Goal: Transaction & Acquisition: Purchase product/service

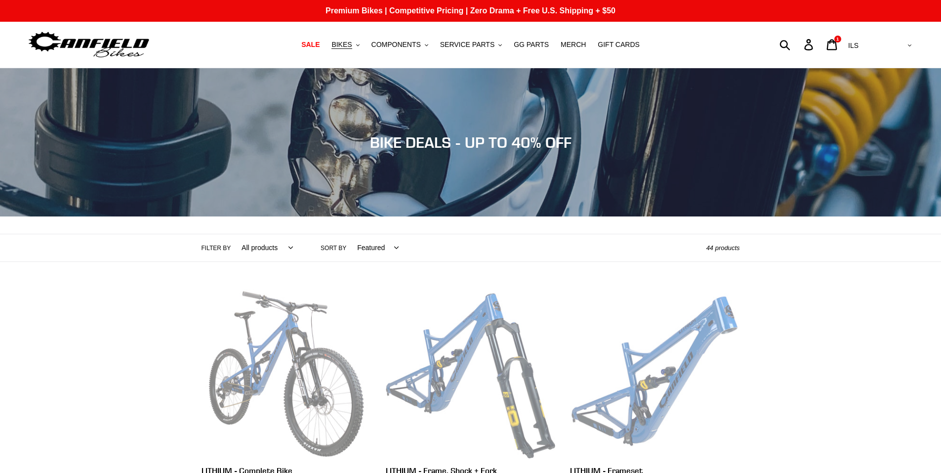
click at [282, 247] on select "All products 275 29er balance BFCM23 BFCM24 CBF DEMO BIKE [GEOGRAPHIC_DATA] [GE…" at bounding box center [265, 247] width 64 height 27
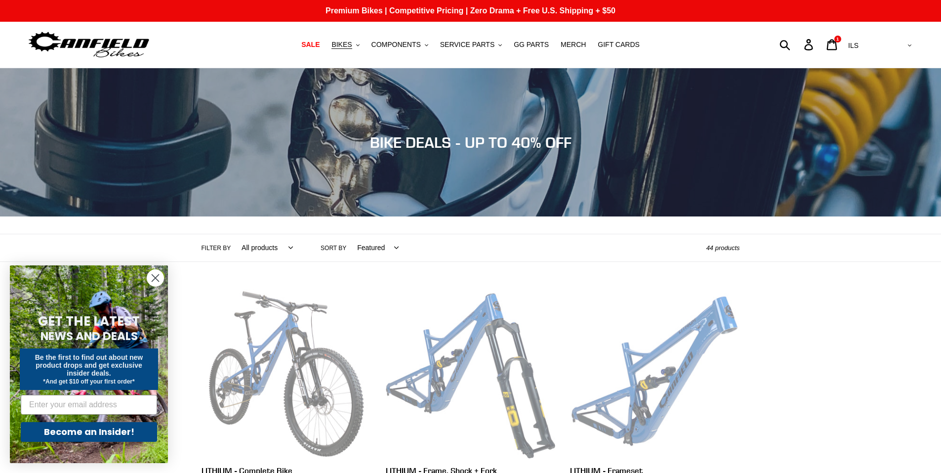
click at [415, 45] on span "COMPONENTS" at bounding box center [395, 45] width 49 height 8
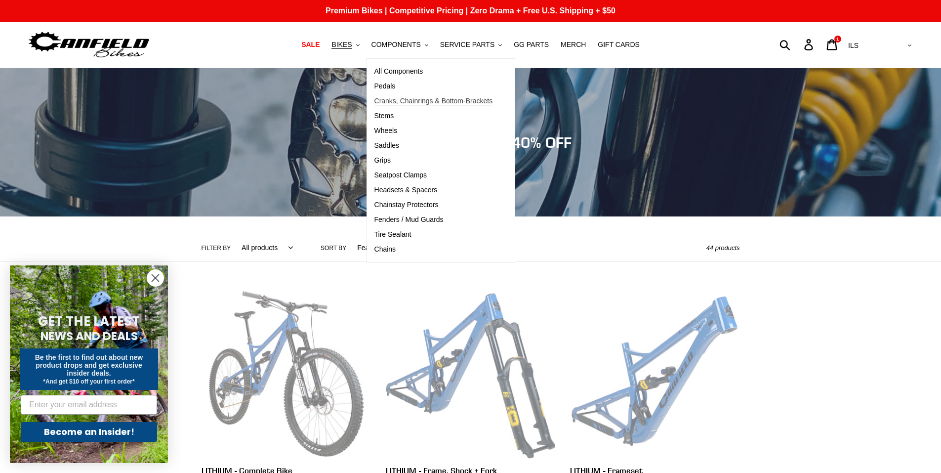
click at [426, 102] on span "Cranks, Chainrings & Bottom-Brackets" at bounding box center [433, 101] width 119 height 8
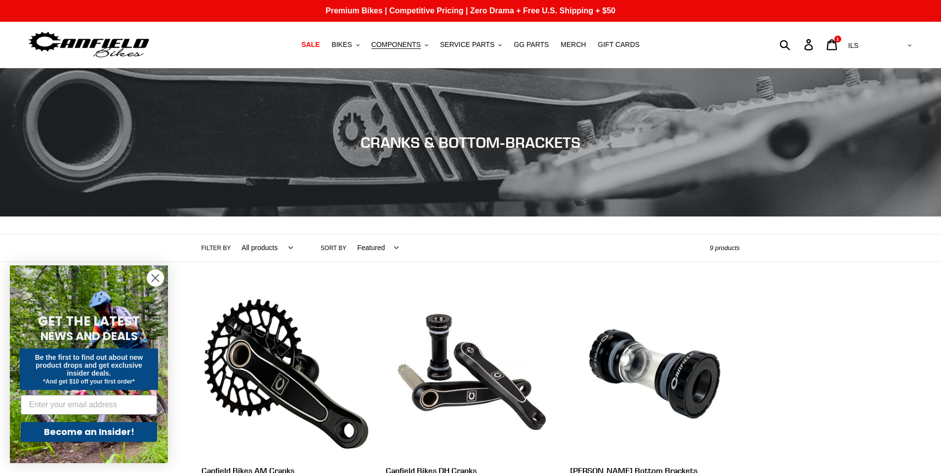
click at [154, 277] on circle "Close dialog" at bounding box center [155, 278] width 16 height 16
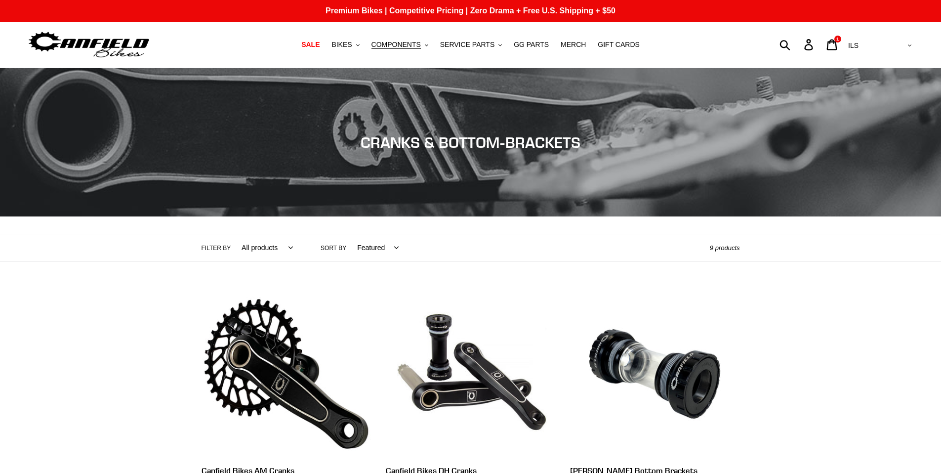
scroll to position [247, 0]
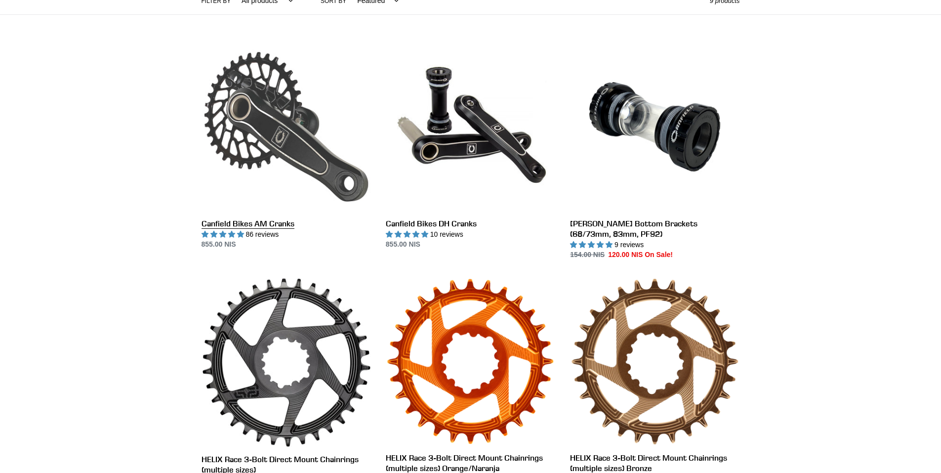
click at [285, 223] on link "Canfield Bikes AM Cranks" at bounding box center [286, 146] width 169 height 208
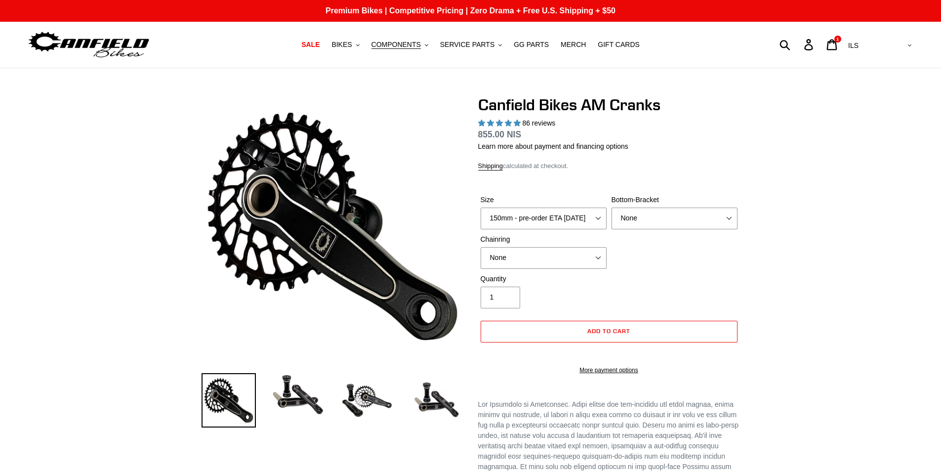
select select "highest-rating"
click at [598, 215] on select "150mm - pre-order ETA 9/30/25 155mm - pre-order ETA 9/30/25 160mm - pre-order E…" at bounding box center [544, 218] width 126 height 22
click at [598, 253] on select "None 30t Round (Boost 148) 30t Oval (Boost 148) 32t Round (Boost 148) 32t Oval …" at bounding box center [544, 258] width 126 height 22
click at [726, 218] on select "None BSA Threaded 68/73mm Press Fit PF92" at bounding box center [675, 218] width 126 height 22
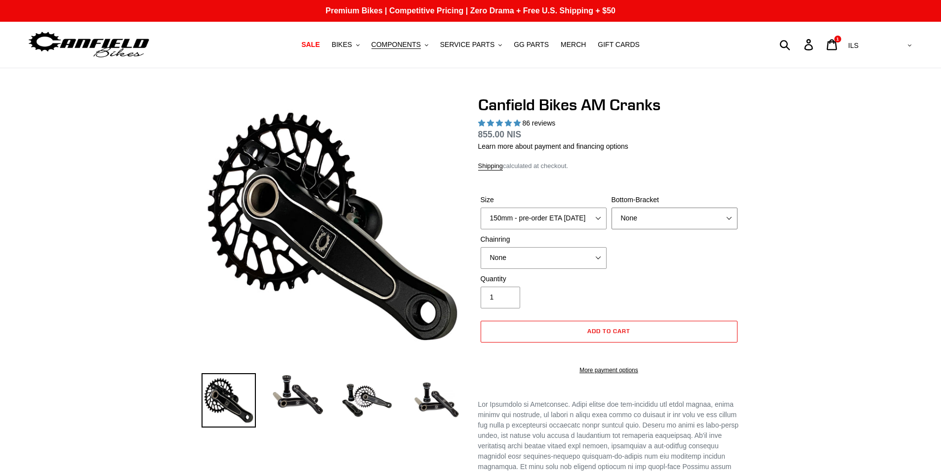
select select "BSA Threaded 68/73mm"
click at [612, 207] on select "None BSA Threaded 68/73mm Press Fit PF92" at bounding box center [675, 218] width 126 height 22
click at [599, 255] on select "None 30t Round (Boost 148) 30t Oval (Boost 148) 32t Round (Boost 148) 32t Oval …" at bounding box center [544, 258] width 126 height 22
click at [481, 247] on select "None 30t Round (Boost 148) 30t Oval (Boost 148) 32t Round (Boost 148) 32t Oval …" at bounding box center [544, 258] width 126 height 22
click at [595, 255] on select "None 30t Round (Boost 148) 30t Oval (Boost 148) 32t Round (Boost 148) 32t Oval …" at bounding box center [544, 258] width 126 height 22
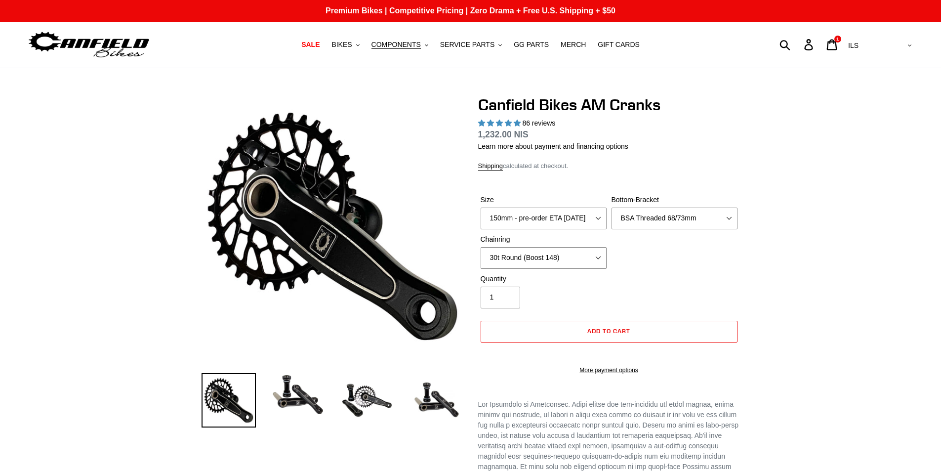
click at [481, 247] on select "None 30t Round (Boost 148) 30t Oval (Boost 148) 32t Round (Boost 148) 32t Oval …" at bounding box center [544, 258] width 126 height 22
click at [598, 255] on select "None 30t Round (Boost 148) 30t Oval (Boost 148) 32t Round (Boost 148) 32t Oval …" at bounding box center [544, 258] width 126 height 22
click at [481, 247] on select "None 30t Round (Boost 148) 30t Oval (Boost 148) 32t Round (Boost 148) 32t Oval …" at bounding box center [544, 258] width 126 height 22
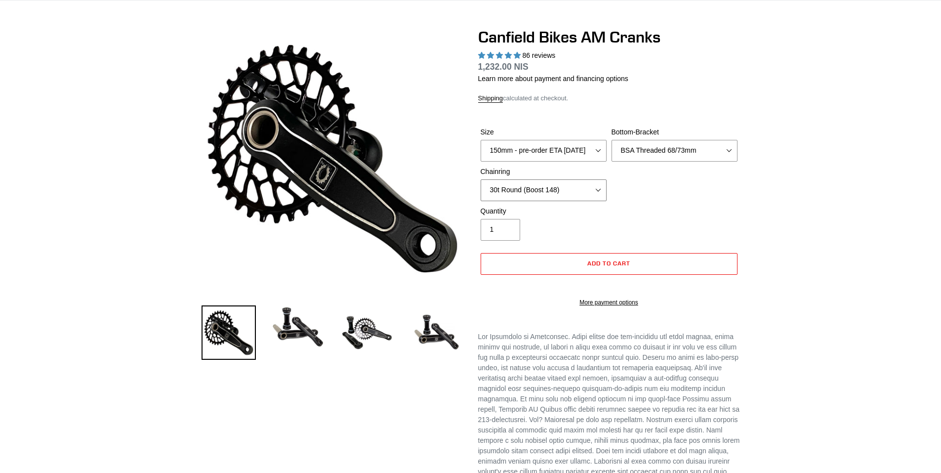
scroll to position [49, 0]
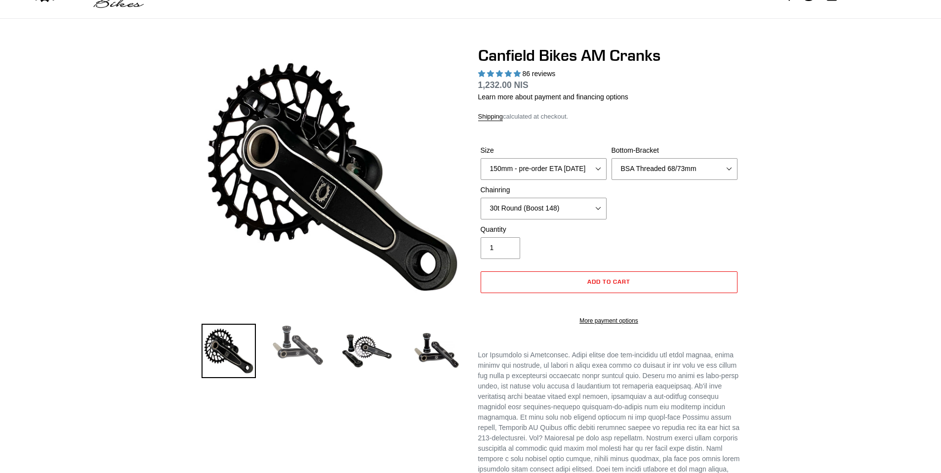
click at [282, 347] on img at bounding box center [298, 345] width 54 height 43
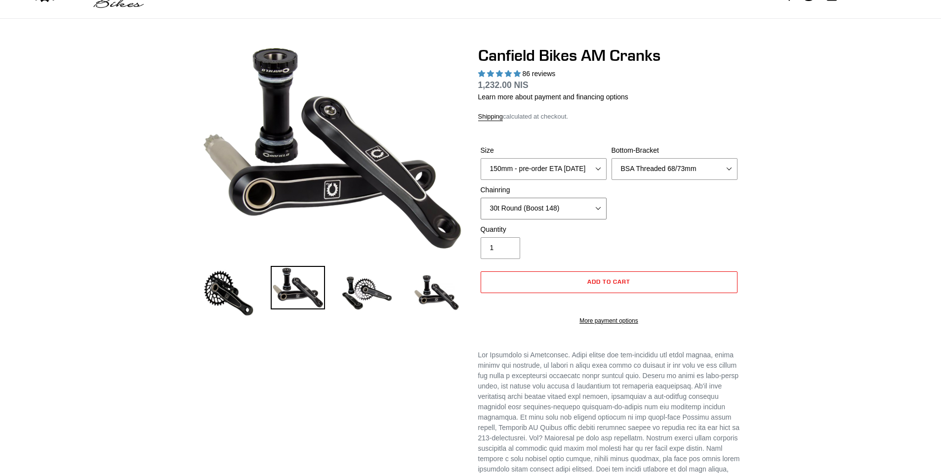
click at [599, 207] on select "None 30t Round (Boost 148) 30t Oval (Boost 148) 32t Round (Boost 148) 32t Oval …" at bounding box center [544, 209] width 126 height 22
select select "None"
click at [481, 198] on select "None 30t Round (Boost 148) 30t Oval (Boost 148) 32t Round (Boost 148) 32t Oval …" at bounding box center [544, 209] width 126 height 22
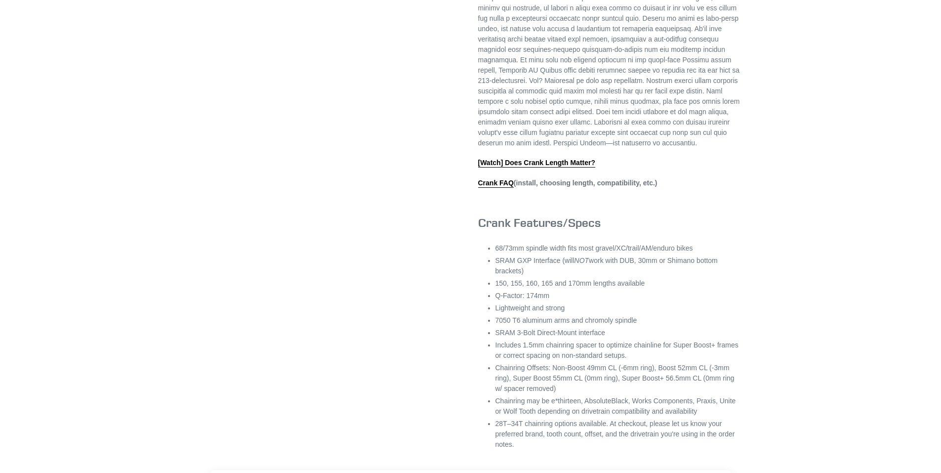
scroll to position [543, 0]
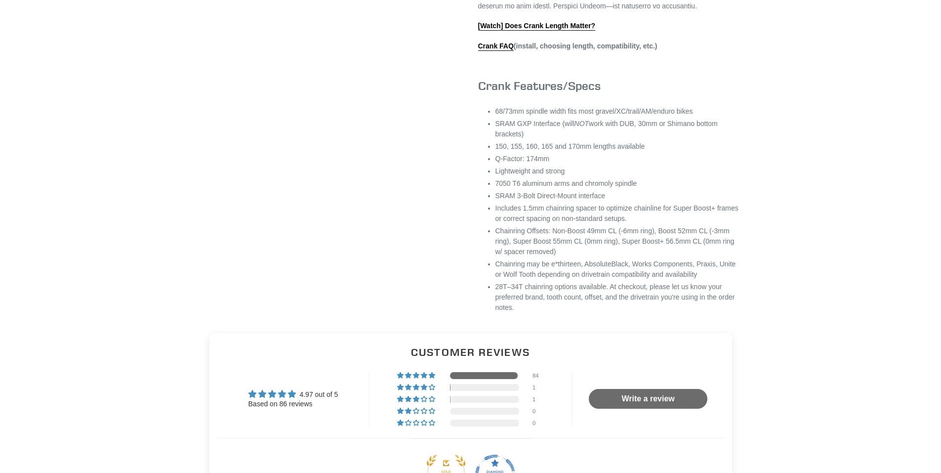
click at [555, 135] on li "SRAM GXP Interface (will NOT work with DUB, 30mm or Shimano bottom brackets)" at bounding box center [617, 129] width 245 height 21
drag, startPoint x: 557, startPoint y: 135, endPoint x: 495, endPoint y: 136, distance: 61.8
click at [495, 136] on li "SRAM GXP Interface (will NOT work with DUB, 30mm or Shimano bottom brackets)" at bounding box center [617, 129] width 245 height 21
copy li "SRAM GXP Interface"
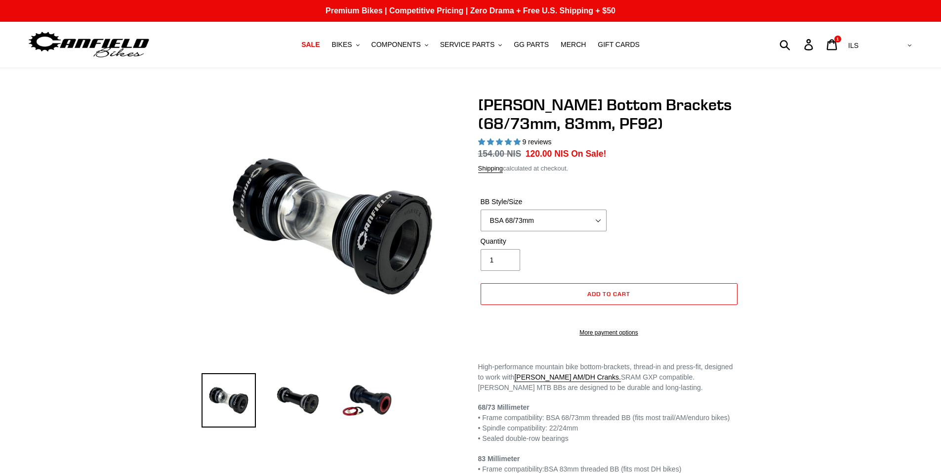
select select "highest-rating"
click at [412, 41] on span "COMPONENTS" at bounding box center [395, 45] width 49 height 8
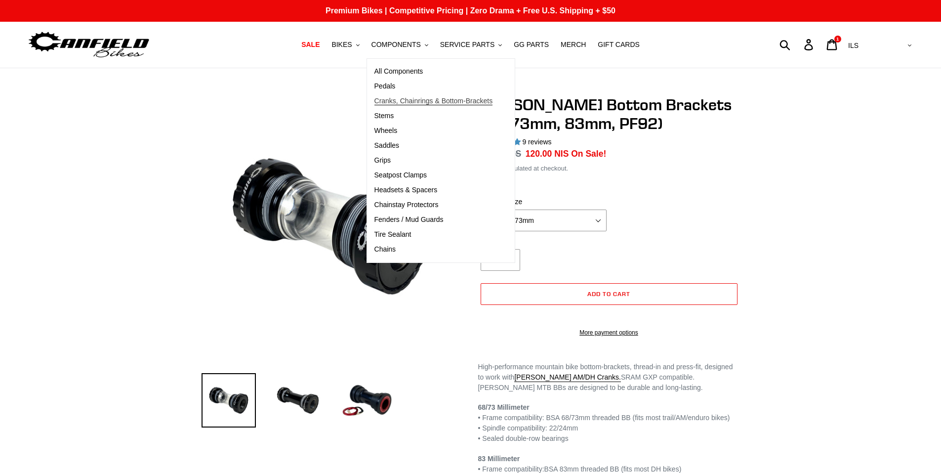
click at [431, 101] on span "Cranks, Chainrings & Bottom-Brackets" at bounding box center [433, 101] width 119 height 8
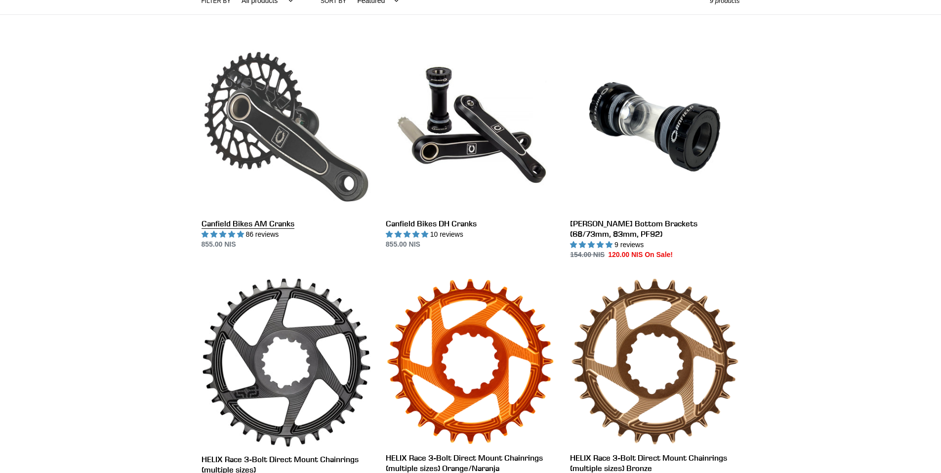
click at [258, 224] on link "Canfield Bikes AM Cranks" at bounding box center [286, 146] width 169 height 208
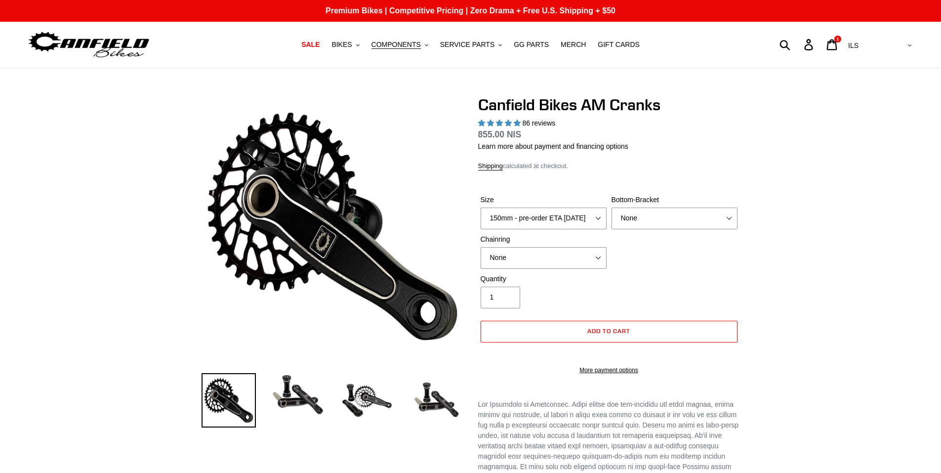
select select "highest-rating"
click at [596, 256] on select "None 30t Round (Boost 148) 30t Oval (Boost 148) 32t Round (Boost 148) 32t Oval …" at bounding box center [544, 258] width 126 height 22
select select "30t Round (Boost 148)"
click at [481, 247] on select "None 30t Round (Boost 148) 30t Oval (Boost 148) 32t Round (Boost 148) 32t Oval …" at bounding box center [544, 258] width 126 height 22
click at [730, 215] on select "None BSA Threaded 68/73mm Press Fit PF92" at bounding box center [675, 218] width 126 height 22
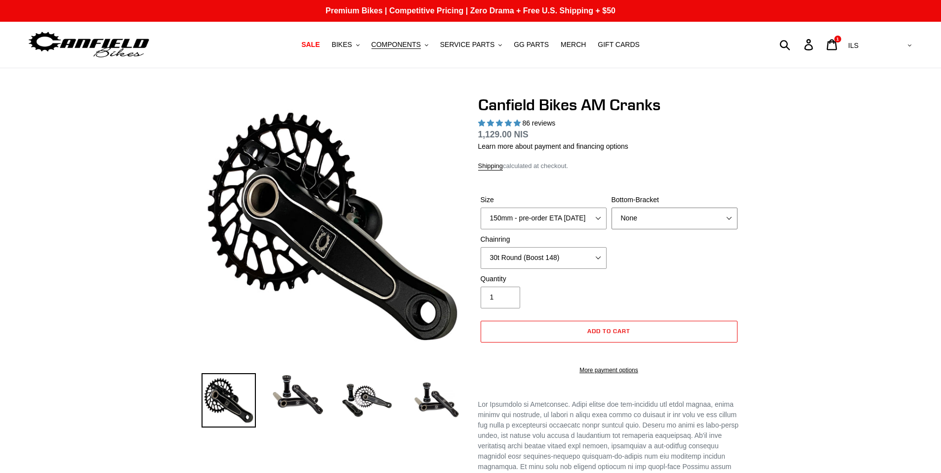
select select "BSA Threaded 68/73mm"
click at [612, 207] on select "None BSA Threaded 68/73mm Press Fit PF92" at bounding box center [675, 218] width 126 height 22
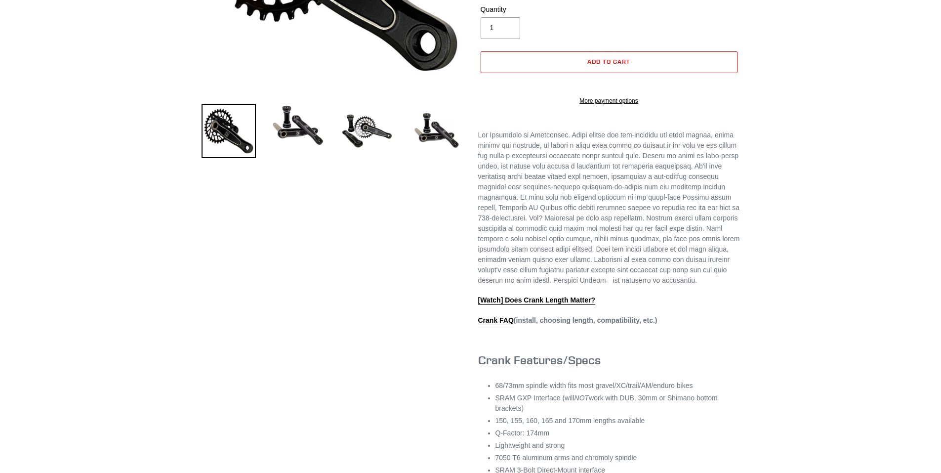
scroll to position [49, 0]
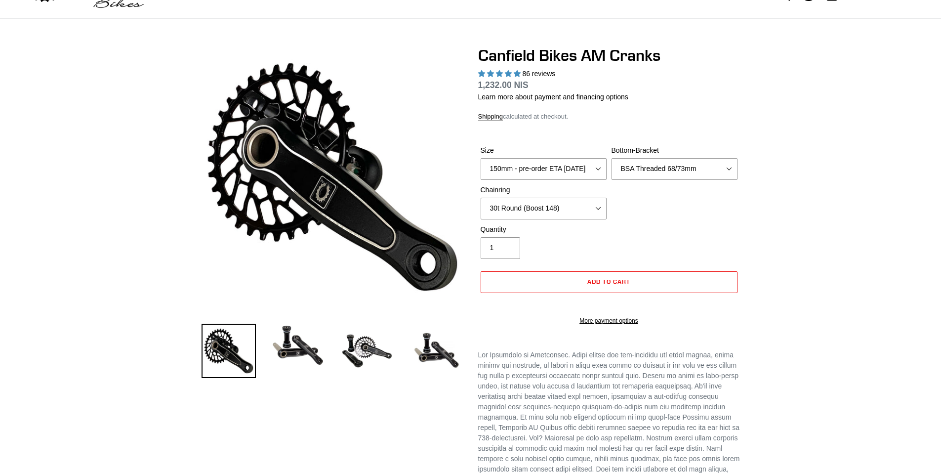
click at [297, 344] on img at bounding box center [298, 345] width 54 height 43
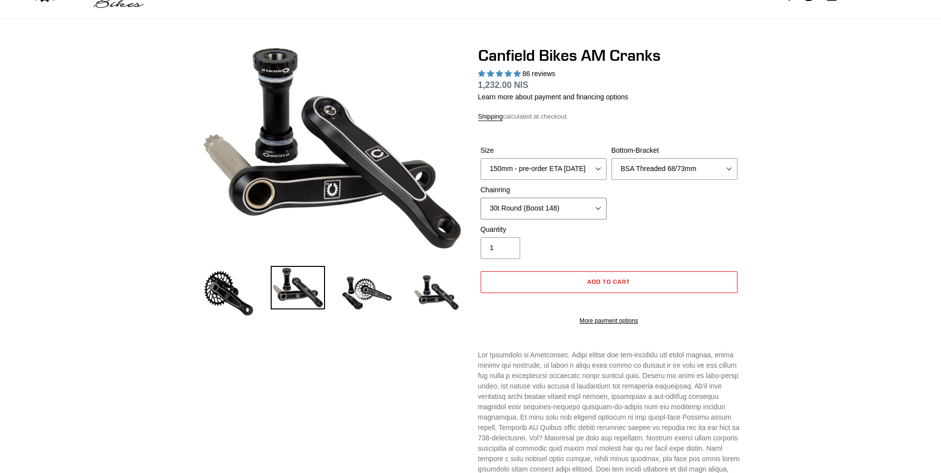
click at [597, 206] on select "None 30t Round (Boost 148) 30t Oval (Boost 148) 32t Round (Boost 148) 32t Oval …" at bounding box center [544, 209] width 126 height 22
select select "None"
click at [481, 198] on select "None 30t Round (Boost 148) 30t Oval (Boost 148) 32t Round (Boost 148) 32t Oval …" at bounding box center [544, 209] width 126 height 22
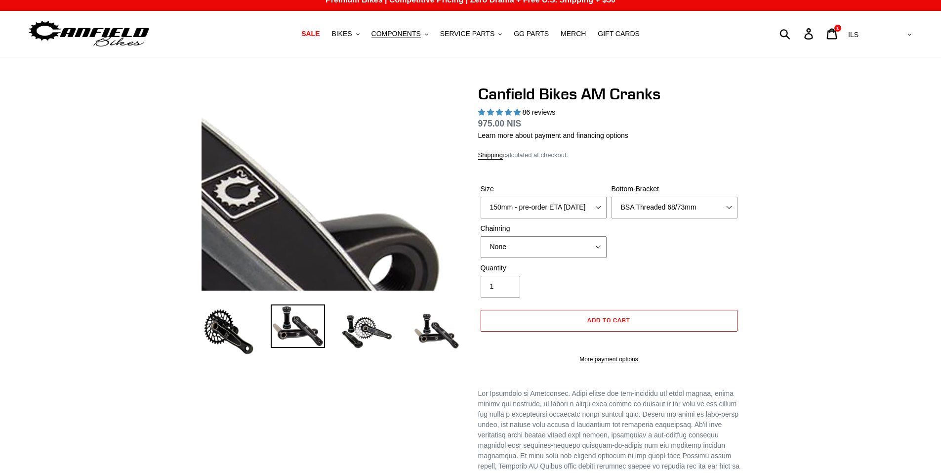
scroll to position [0, 0]
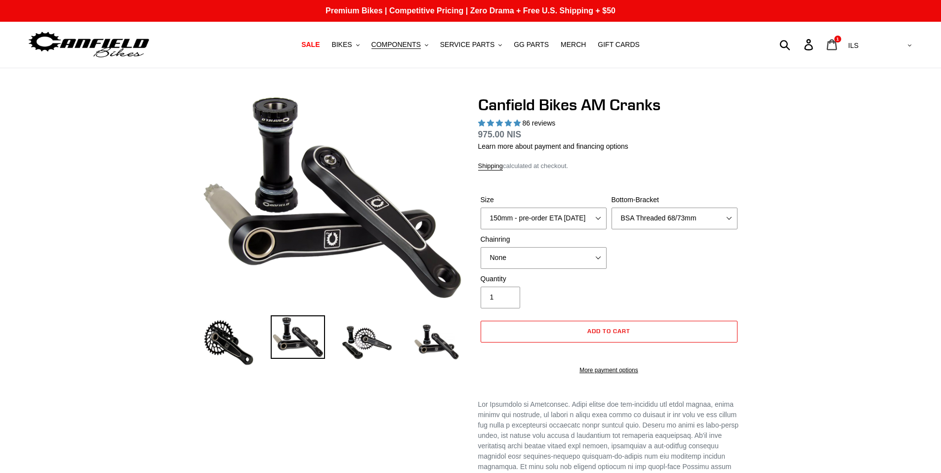
click at [837, 41] on icon at bounding box center [832, 44] width 10 height 11
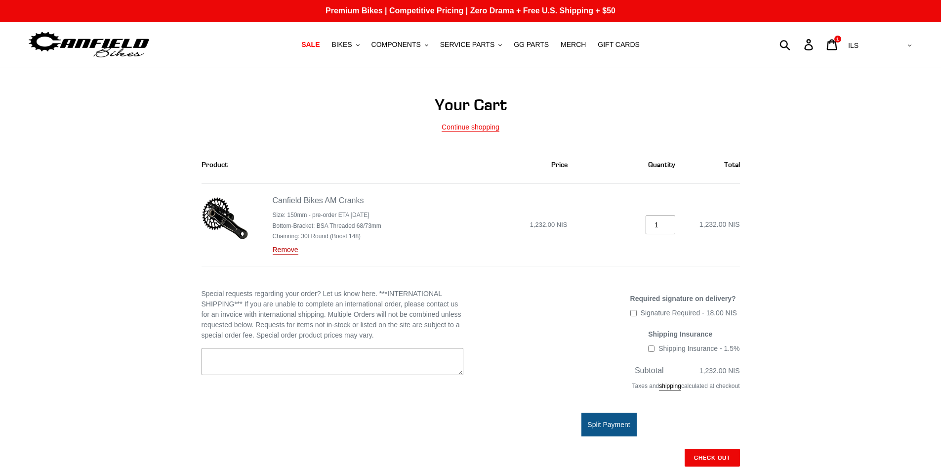
click at [282, 250] on link "Remove" at bounding box center [286, 250] width 26 height 9
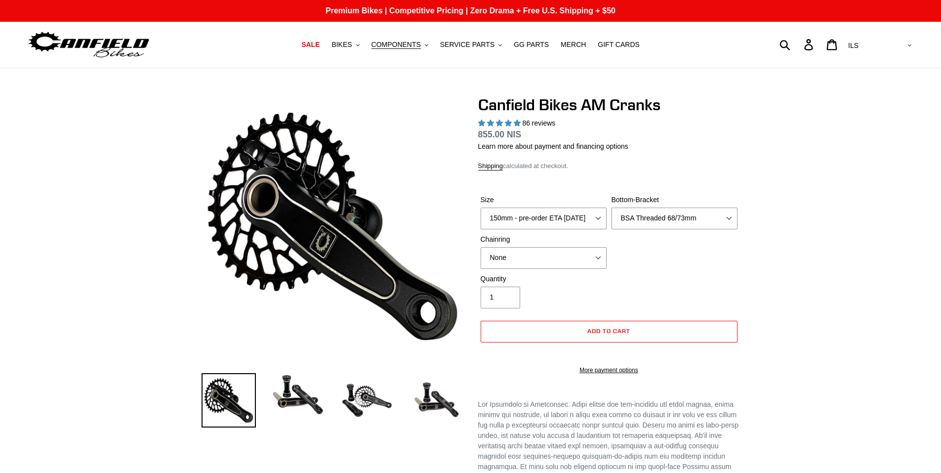
select select "BSA Threaded 68/73mm"
select select "highest-rating"
click at [614, 333] on span "Add to cart" at bounding box center [608, 330] width 43 height 7
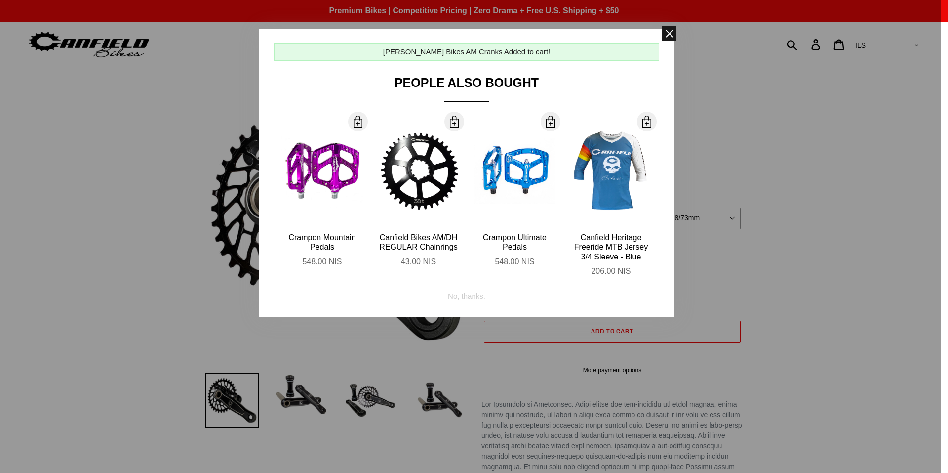
click at [667, 40] on span at bounding box center [669, 33] width 15 height 15
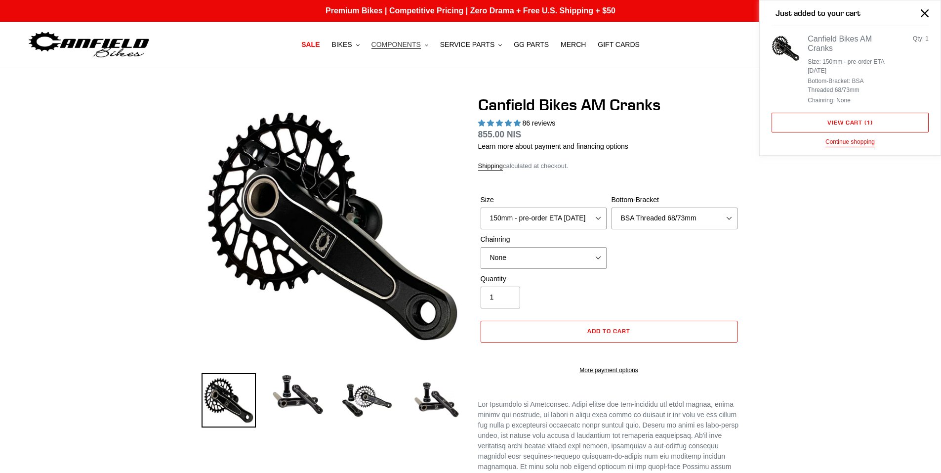
click at [392, 45] on span "COMPONENTS" at bounding box center [395, 45] width 49 height 8
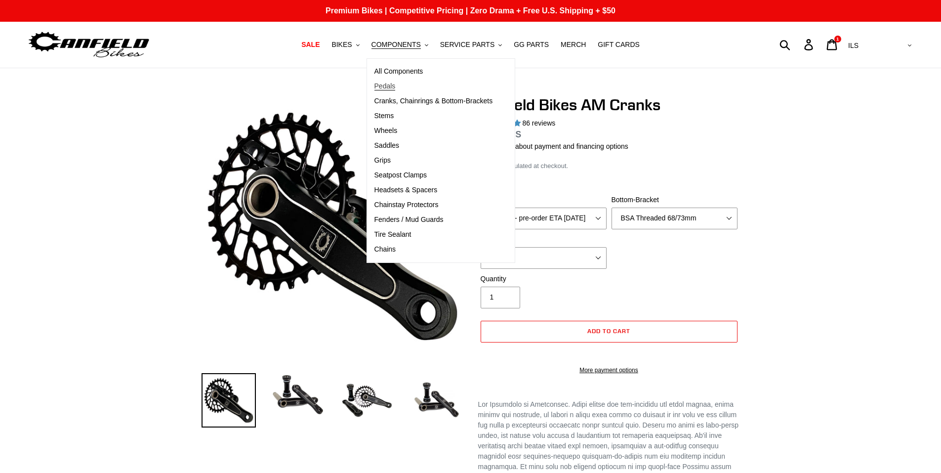
click at [389, 83] on span "Pedals" at bounding box center [384, 86] width 21 height 8
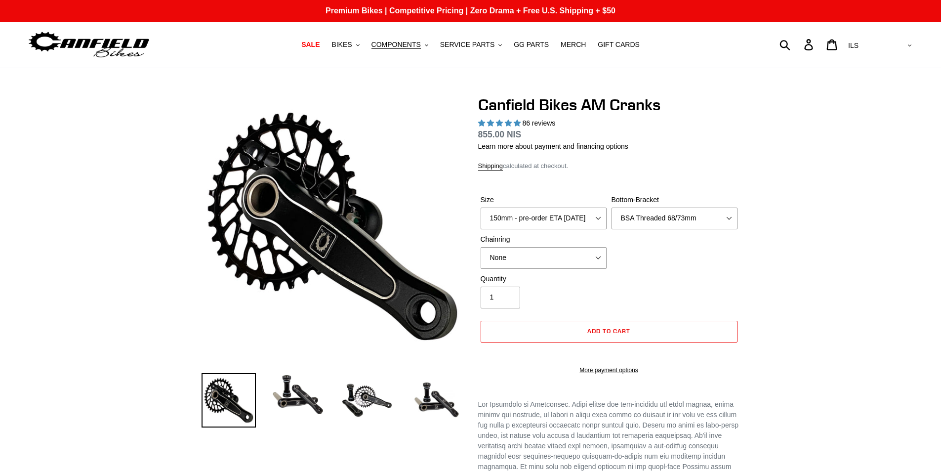
select select "BSA Threaded 68/73mm"
select select "highest-rating"
click at [409, 45] on span "COMPONENTS" at bounding box center [395, 45] width 49 height 8
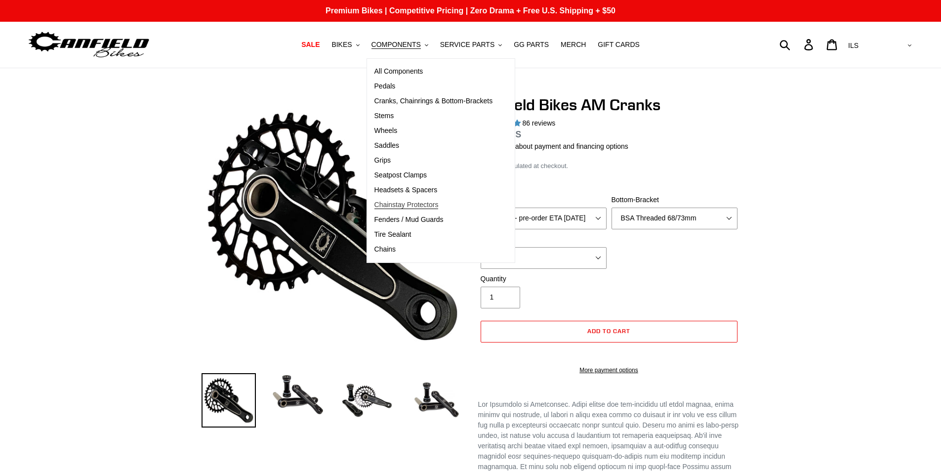
click at [438, 205] on span "Chainstay Protectors" at bounding box center [406, 205] width 64 height 8
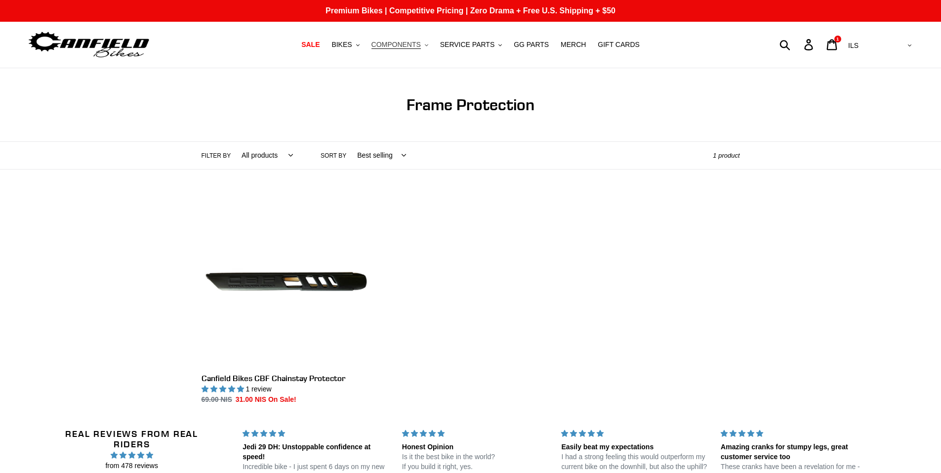
click at [393, 47] on span "COMPONENTS" at bounding box center [395, 45] width 49 height 8
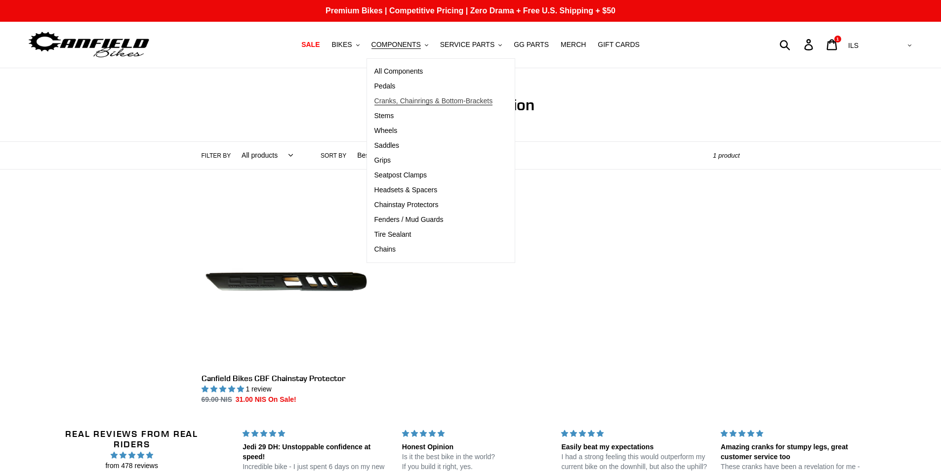
click at [447, 100] on span "Cranks, Chainrings & Bottom-Brackets" at bounding box center [433, 101] width 119 height 8
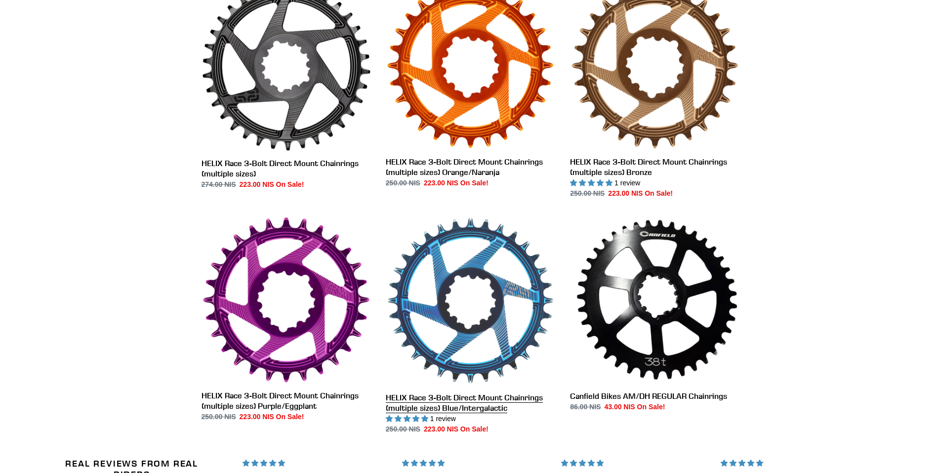
scroll to position [543, 0]
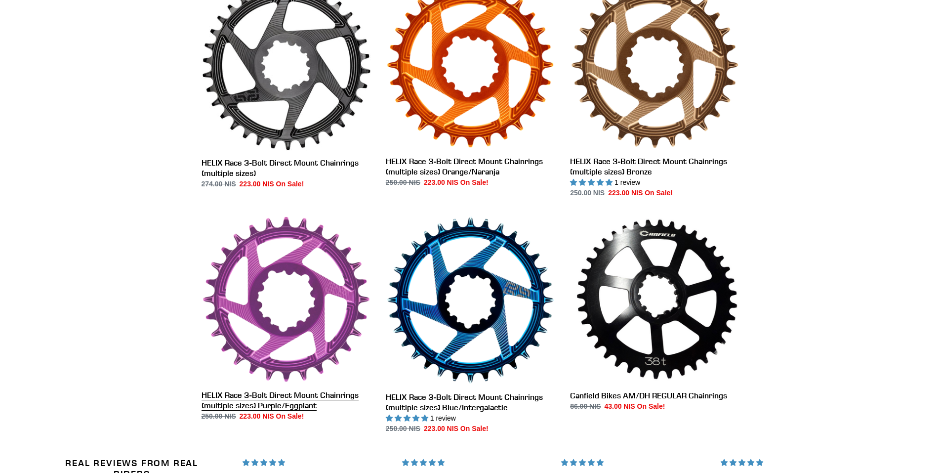
click at [318, 294] on link "HELIX Race 3-Bolt Direct Mount Chainrings (multiple sizes) Purple/Eggplant" at bounding box center [286, 318] width 169 height 206
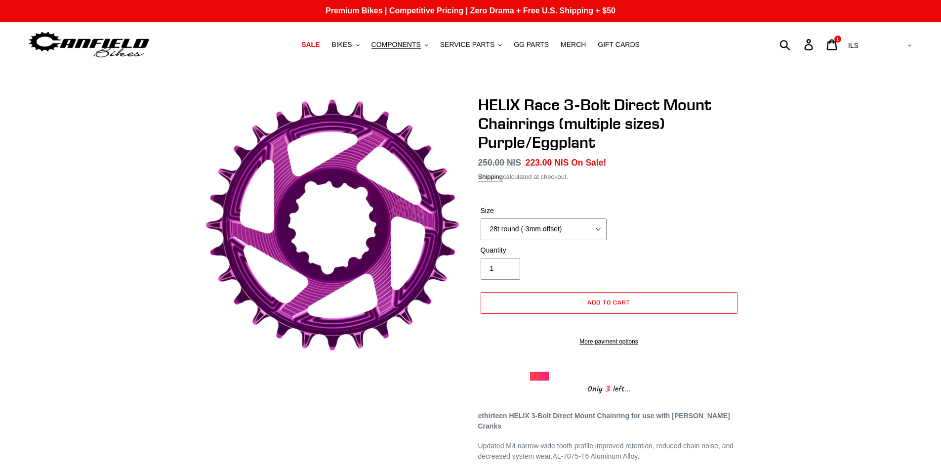
click at [600, 228] on select "28t round (-3mm offset) 30t round (-3mm offset) 32t round (-3mm offset) 34t rou…" at bounding box center [544, 229] width 126 height 22
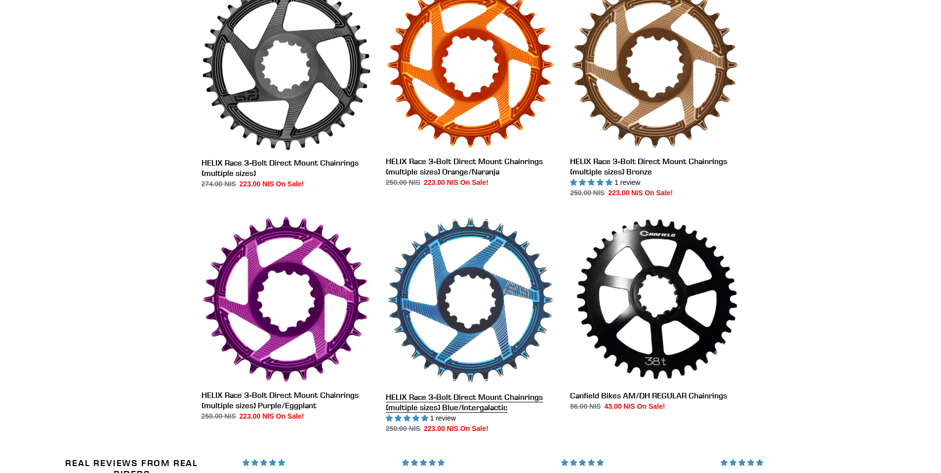
scroll to position [543, 0]
click at [468, 274] on link "HELIX Race 3-Bolt Direct Mount Chainrings (multiple sizes) Blue/Intergalactic" at bounding box center [470, 324] width 169 height 218
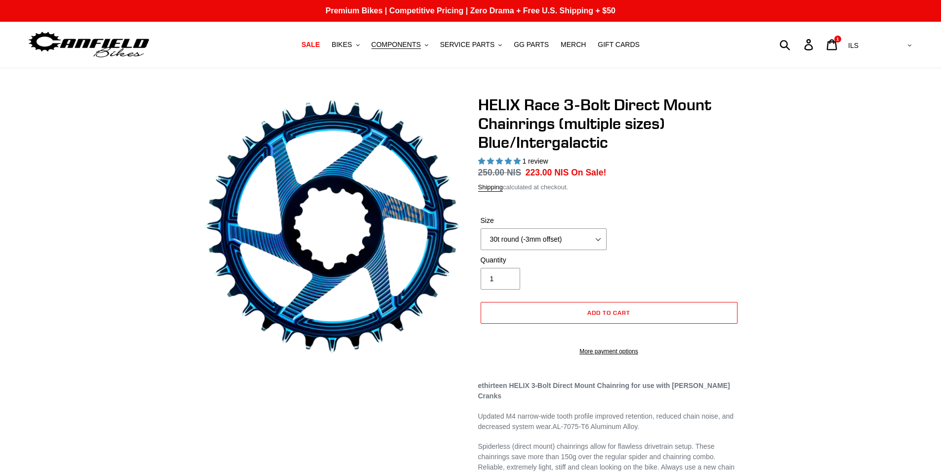
select select "highest-rating"
click at [600, 238] on select "28t round (-3mm offset) 30t round (-3mm offset) 32t round (-3mm offset) 34t rou…" at bounding box center [544, 239] width 126 height 22
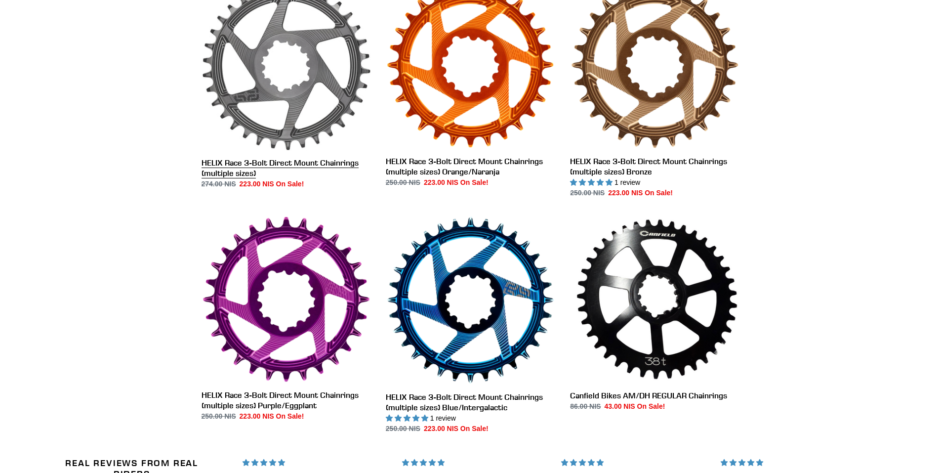
click at [300, 41] on link "HELIX Race 3-Bolt Direct Mount Chainrings (multiple sizes)" at bounding box center [286, 85] width 169 height 208
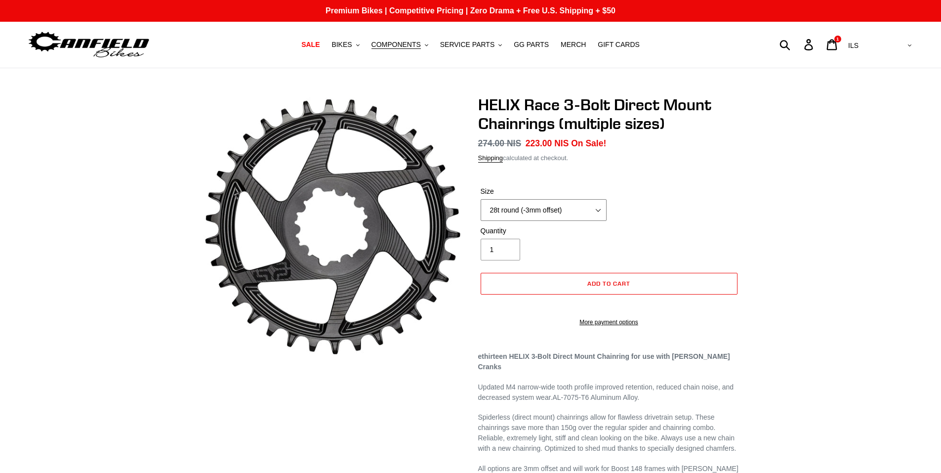
click at [596, 209] on select "28t round (-3mm offset) 30t round (-3mm offset) 32t round (-3mm offset) 34t rou…" at bounding box center [544, 210] width 126 height 22
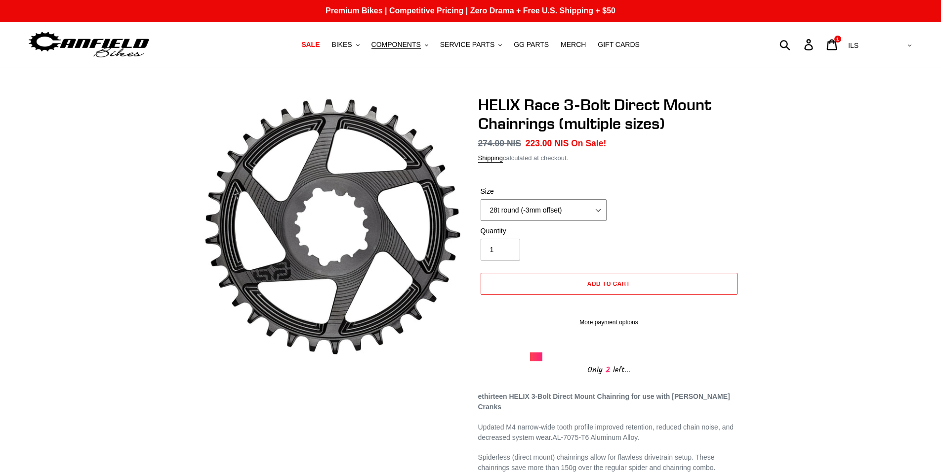
click at [596, 209] on select "28t round (-3mm offset) 30t round (-3mm offset) 32t round (-3mm offset) 34t rou…" at bounding box center [544, 210] width 126 height 22
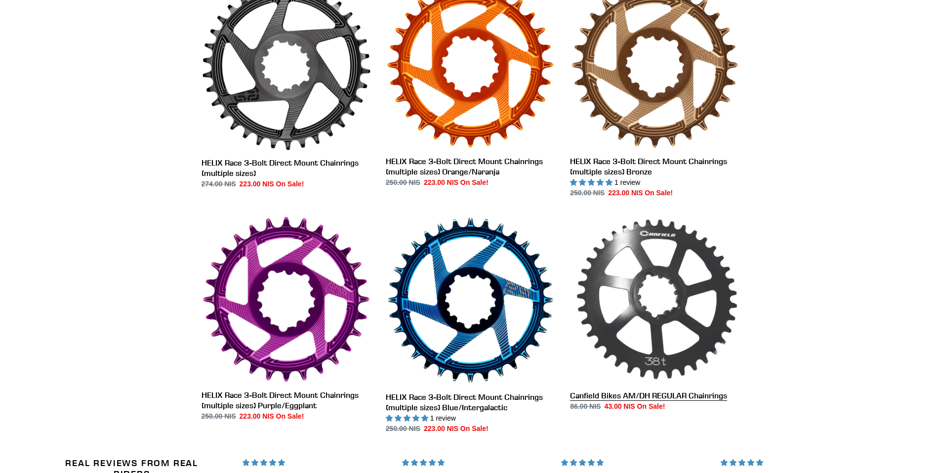
click at [634, 244] on link "Canfield Bikes AM/DH REGULAR Chainrings" at bounding box center [654, 313] width 169 height 196
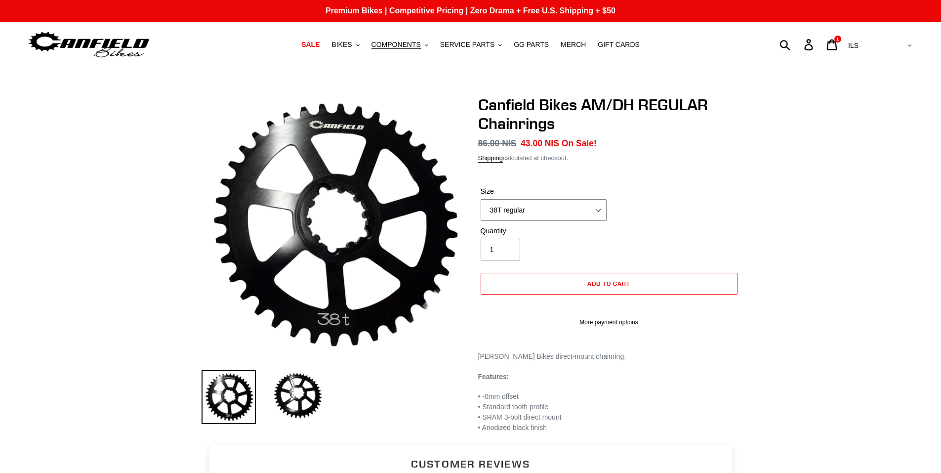
click at [601, 205] on select "38T regular" at bounding box center [544, 210] width 126 height 22
click at [601, 206] on select "38T regular" at bounding box center [544, 210] width 126 height 22
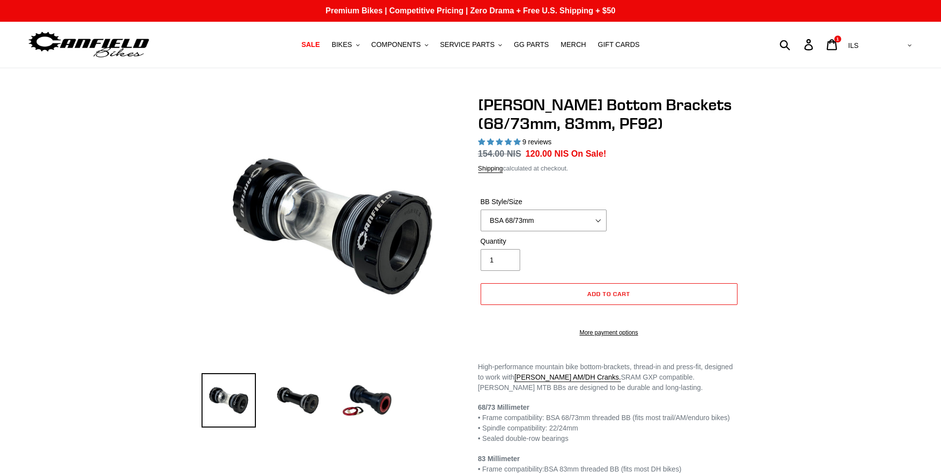
select select "highest-rating"
click at [399, 46] on span "COMPONENTS" at bounding box center [395, 45] width 49 height 8
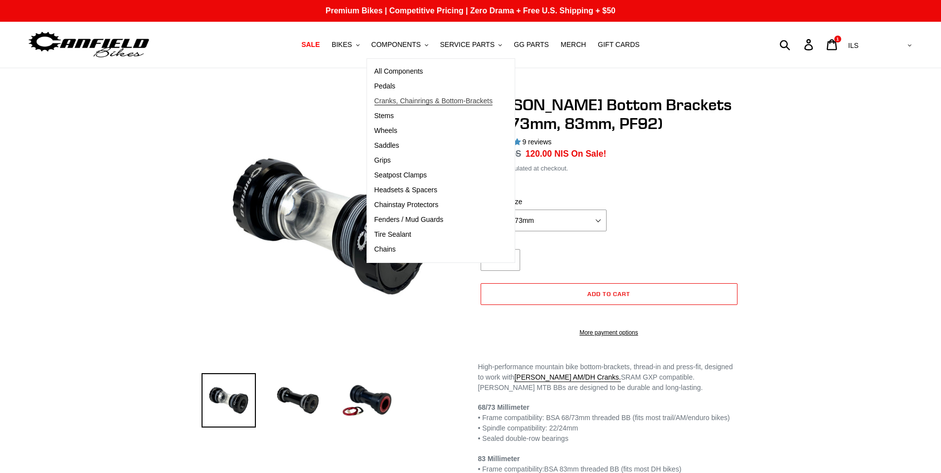
click at [426, 98] on span "Cranks, Chainrings & Bottom-Brackets" at bounding box center [433, 101] width 119 height 8
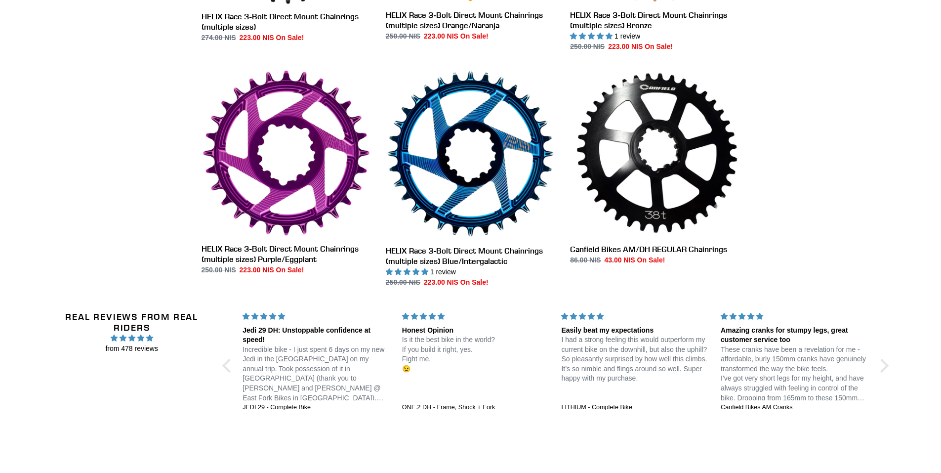
scroll to position [628, 0]
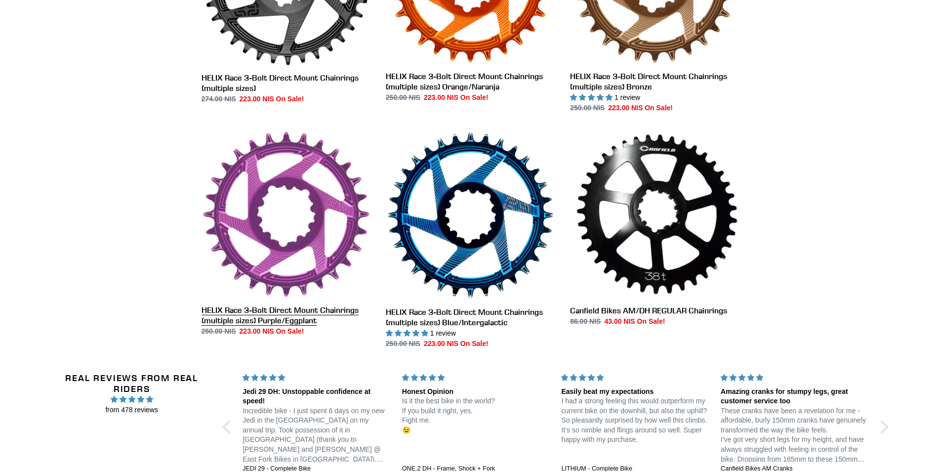
click at [325, 152] on link "HELIX Race 3-Bolt Direct Mount Chainrings (multiple sizes) Purple/Eggplant" at bounding box center [286, 233] width 169 height 206
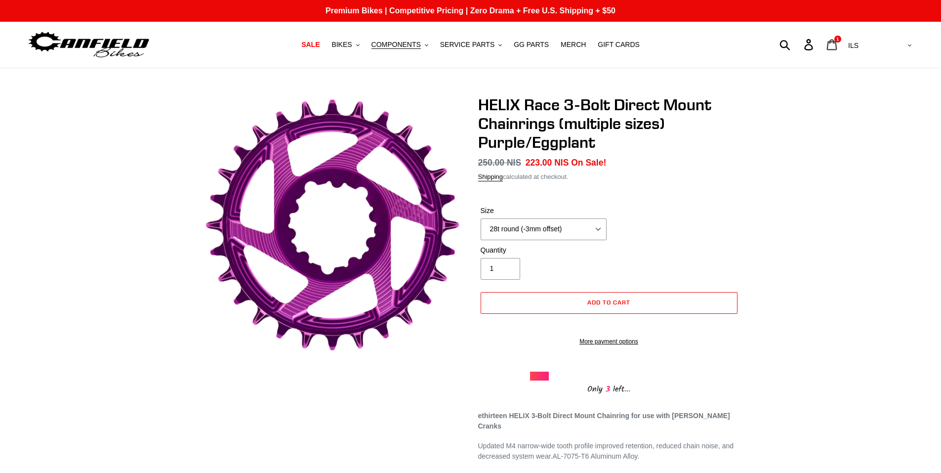
click at [837, 45] on icon at bounding box center [831, 44] width 11 height 11
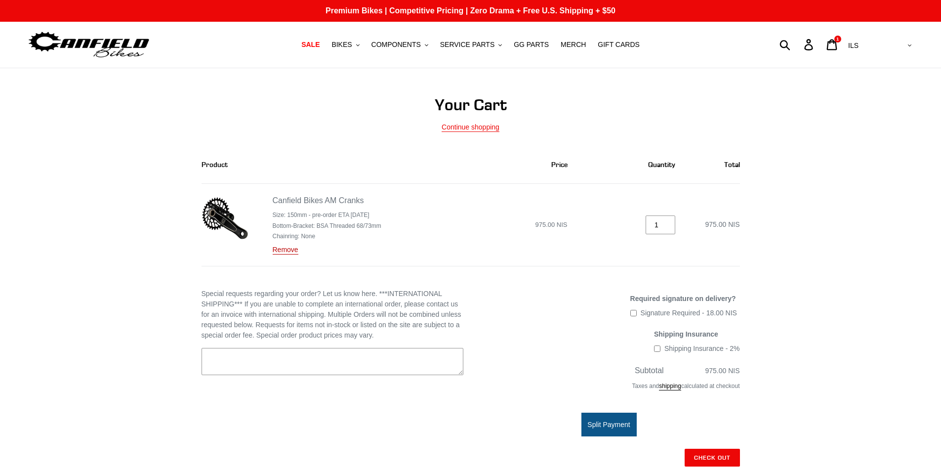
click at [280, 247] on link "Remove" at bounding box center [286, 250] width 26 height 9
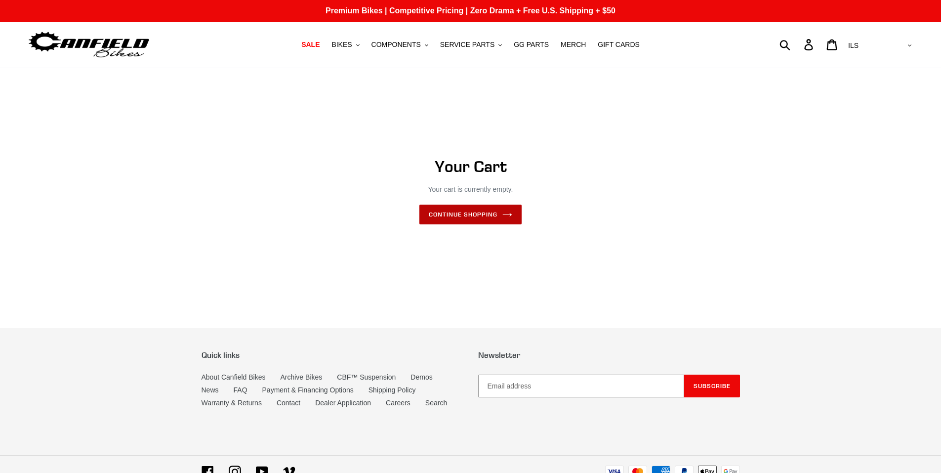
click at [481, 212] on link "Continue shopping" at bounding box center [470, 215] width 102 height 20
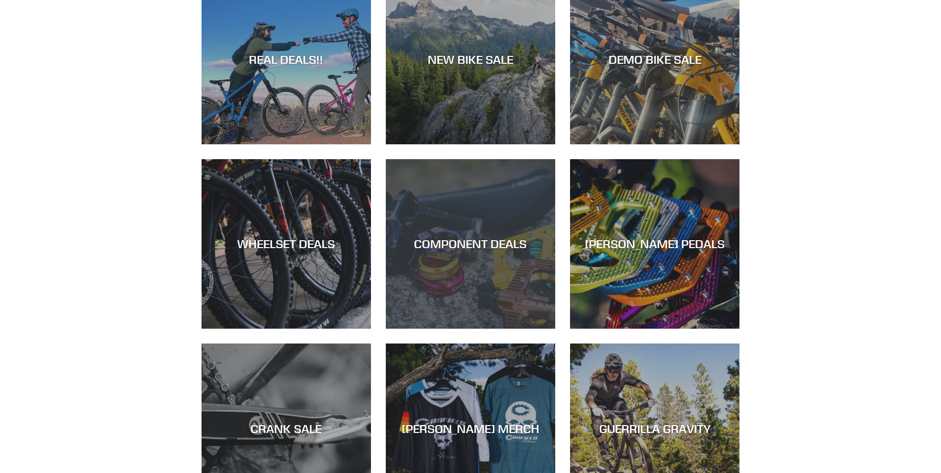
scroll to position [593, 0]
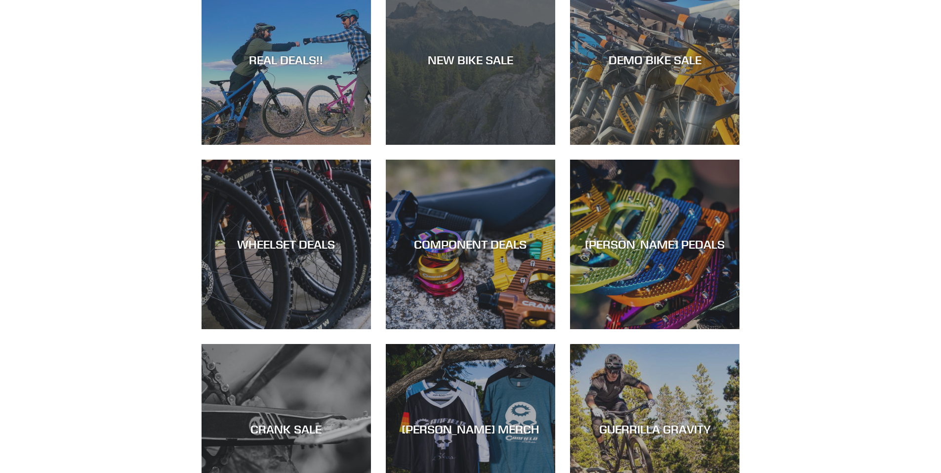
click at [478, 145] on div "NEW BIKE SALE" at bounding box center [470, 145] width 169 height 0
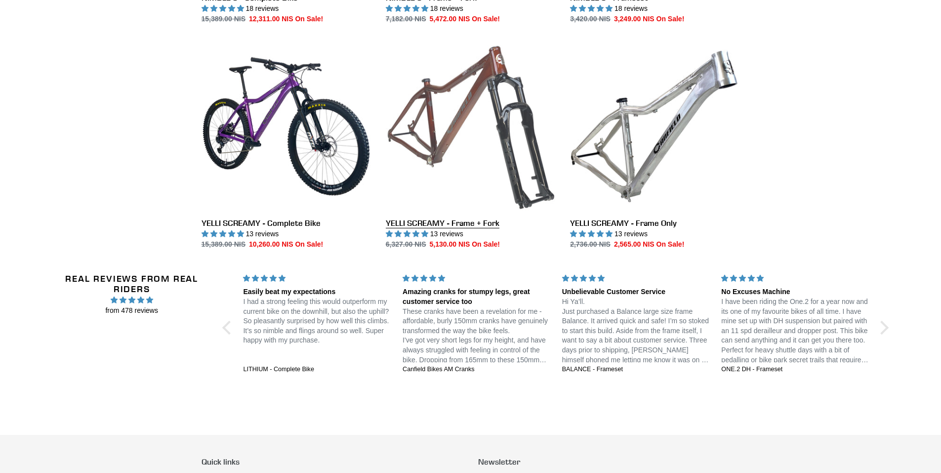
scroll to position [1828, 0]
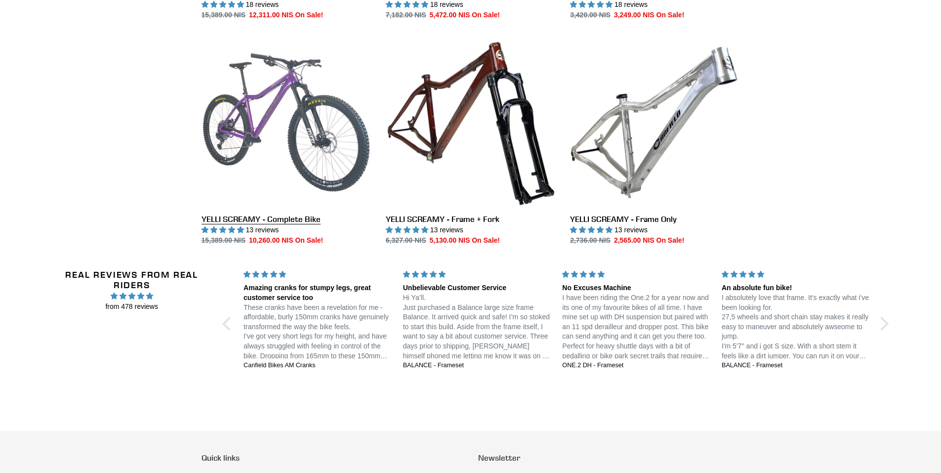
click at [293, 216] on link "YELLI SCREAMY - Complete Bike" at bounding box center [286, 142] width 169 height 208
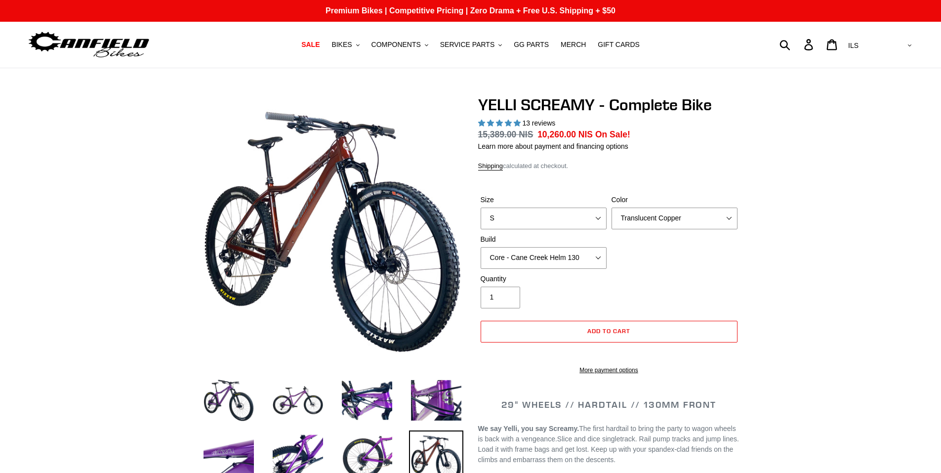
select select "highest-rating"
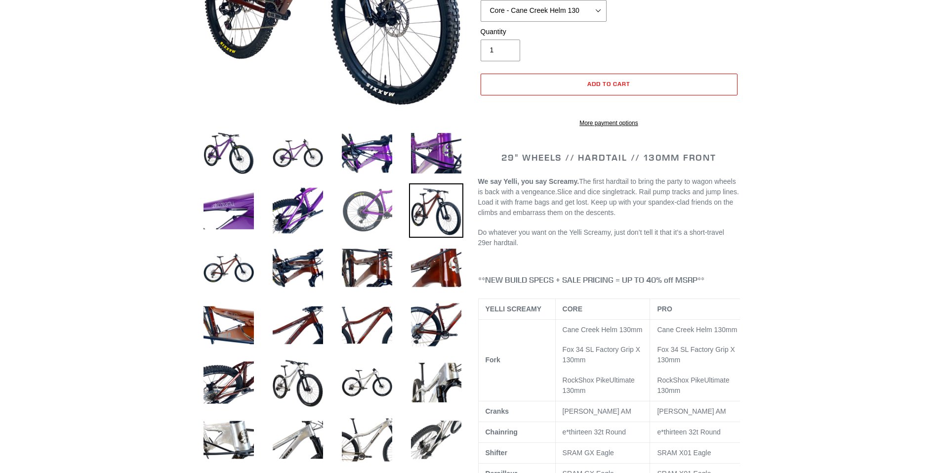
scroll to position [346, 0]
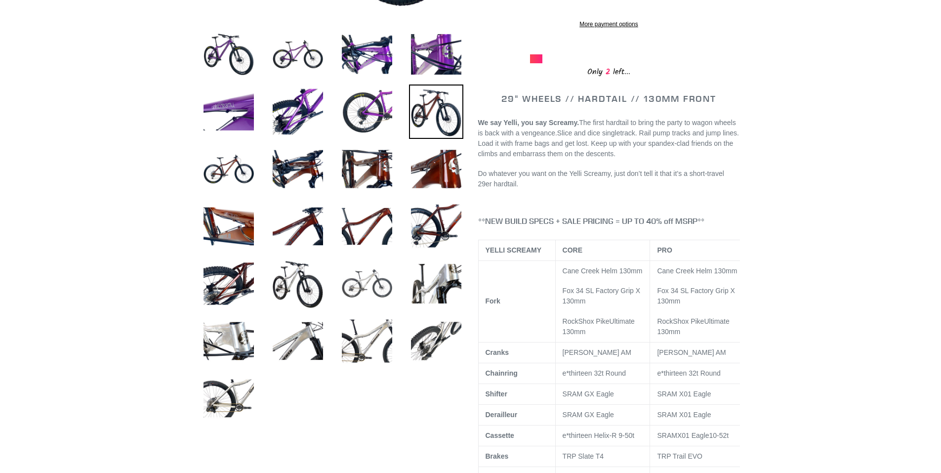
click at [383, 281] on img at bounding box center [367, 283] width 54 height 54
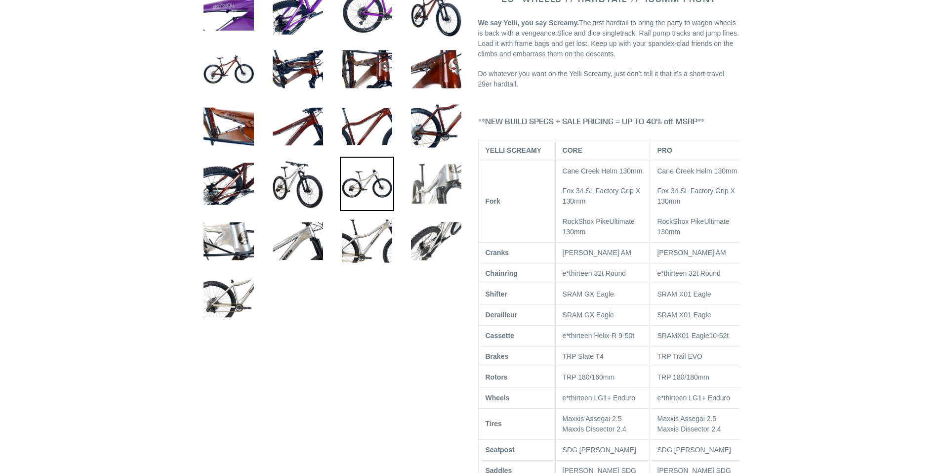
scroll to position [445, 0]
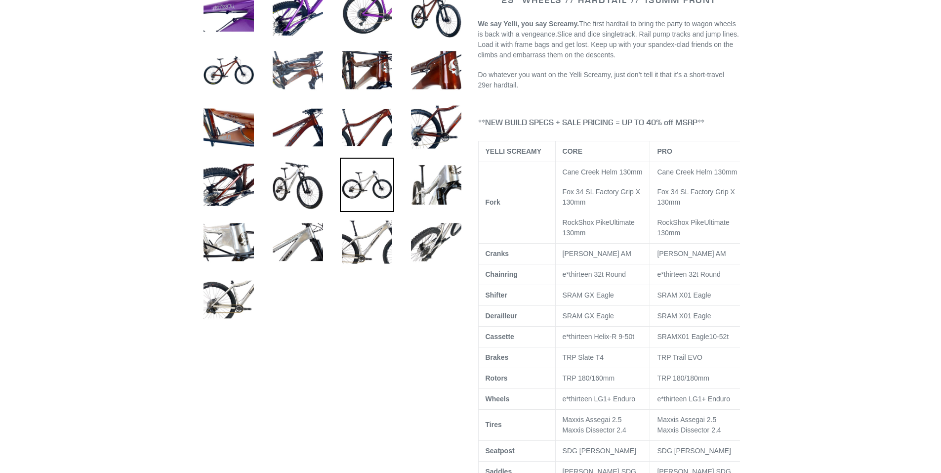
click at [301, 74] on img at bounding box center [298, 70] width 54 height 54
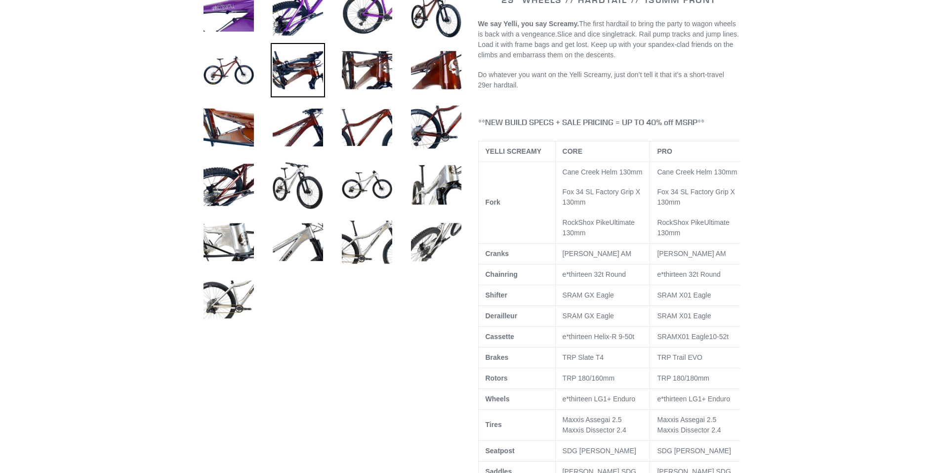
click at [297, 80] on img at bounding box center [298, 70] width 54 height 54
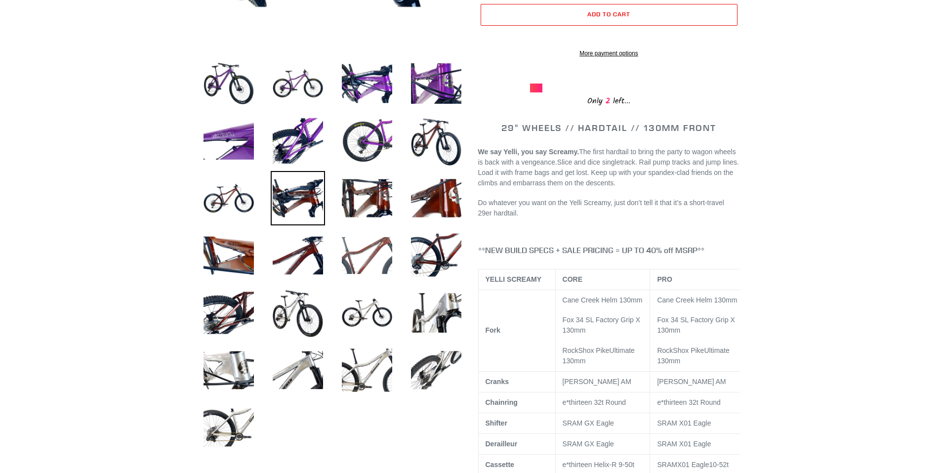
scroll to position [148, 0]
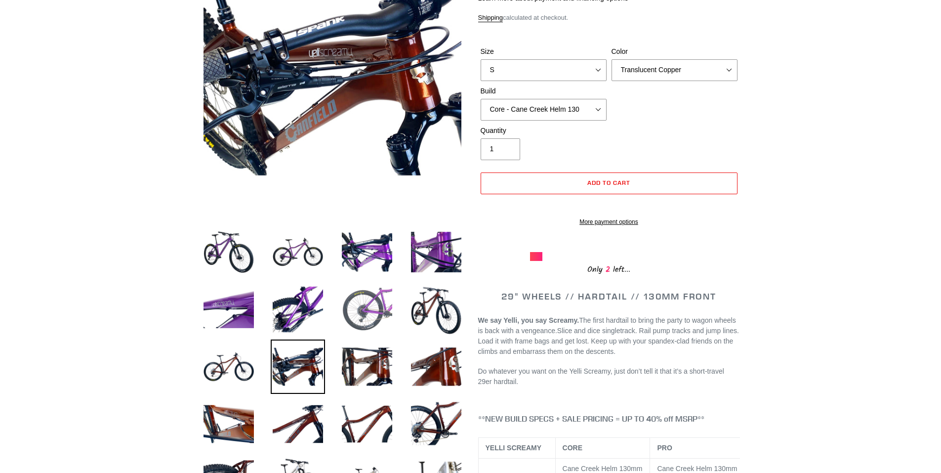
click at [381, 313] on img at bounding box center [367, 309] width 54 height 54
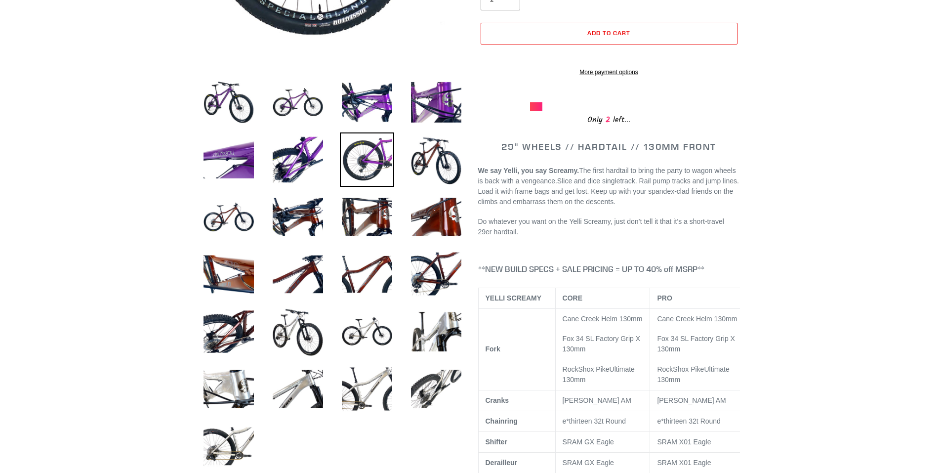
scroll to position [296, 0]
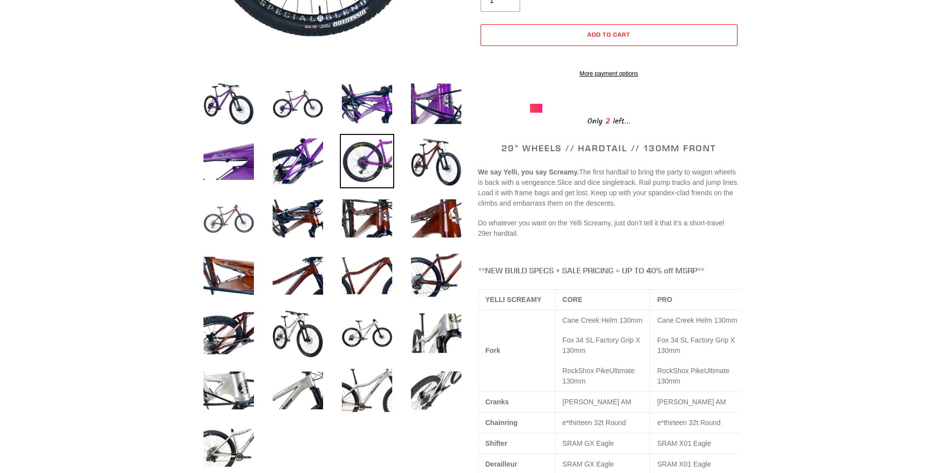
click at [236, 225] on img at bounding box center [229, 218] width 54 height 54
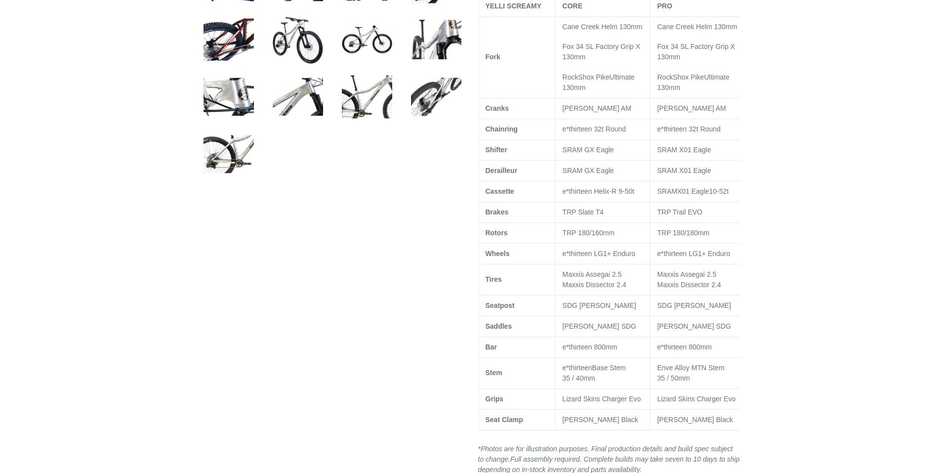
scroll to position [445, 0]
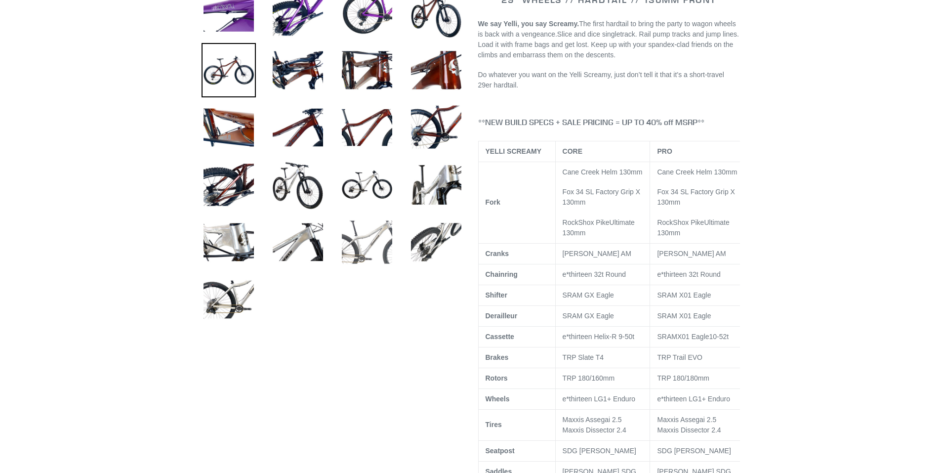
click at [362, 256] on img at bounding box center [367, 242] width 54 height 54
click at [362, 252] on img at bounding box center [367, 242] width 54 height 54
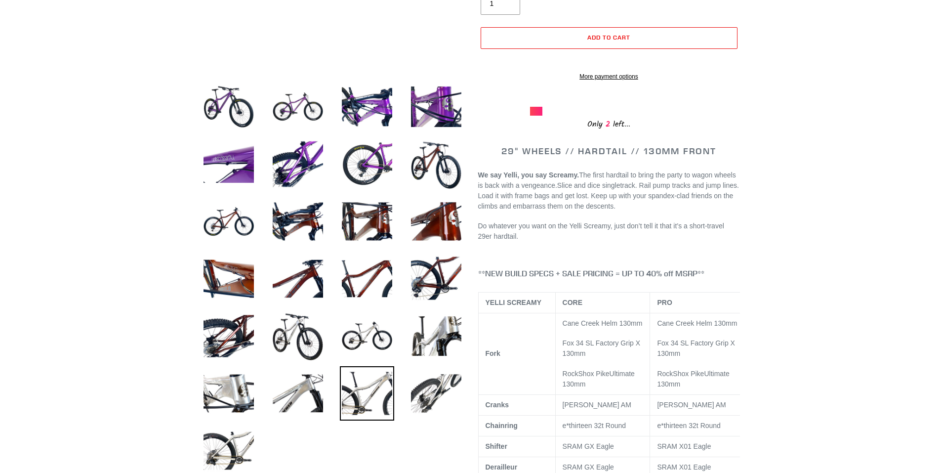
scroll to position [99, 0]
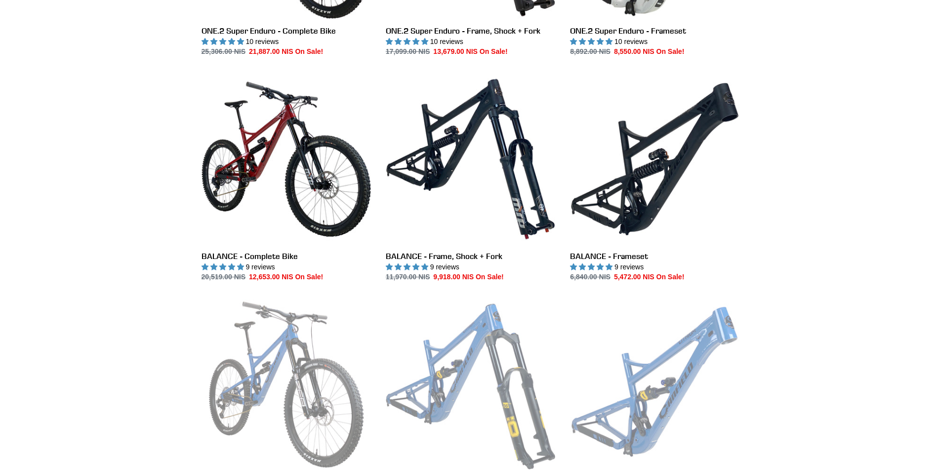
scroll to position [889, 0]
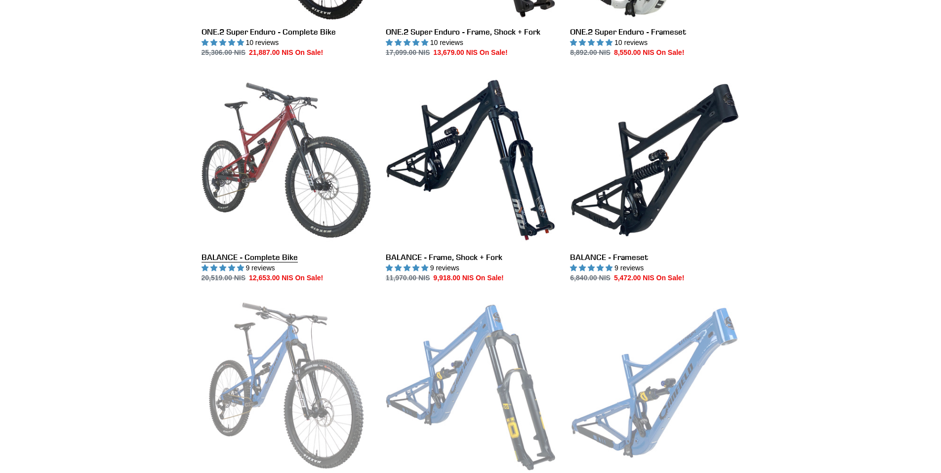
click at [299, 177] on link "BALANCE - Complete Bike" at bounding box center [286, 179] width 169 height 208
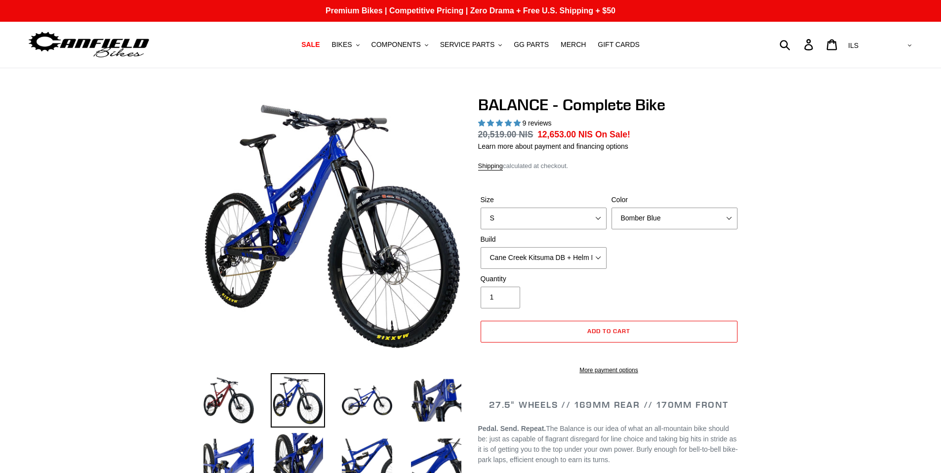
select select "highest-rating"
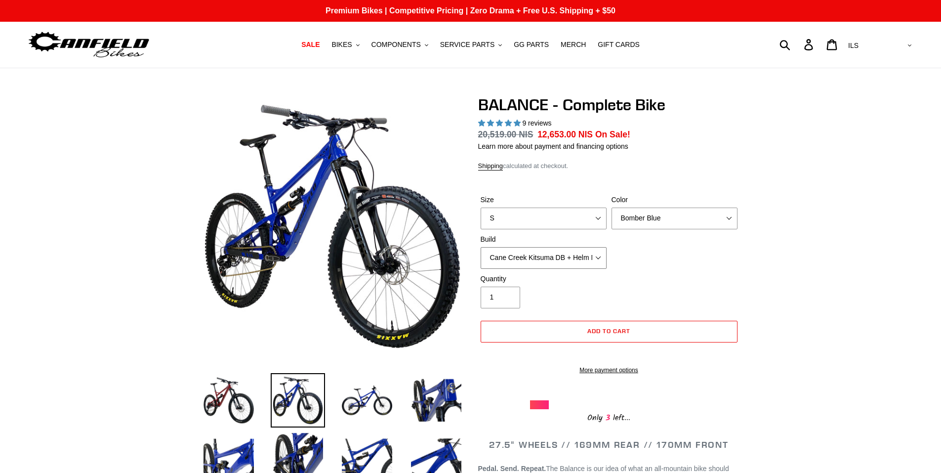
click at [600, 256] on select "Cane Creek Kitsuma DB + Helm MKII + SRAM GX Cane Creek Kitsuma DB + Helm MKII +…" at bounding box center [544, 258] width 126 height 22
click at [732, 217] on select "Bomber Blue Goat's Blood Stealth Black" at bounding box center [675, 218] width 126 height 22
click at [612, 207] on select "Bomber Blue Goat's Blood Stealth Black" at bounding box center [675, 218] width 126 height 22
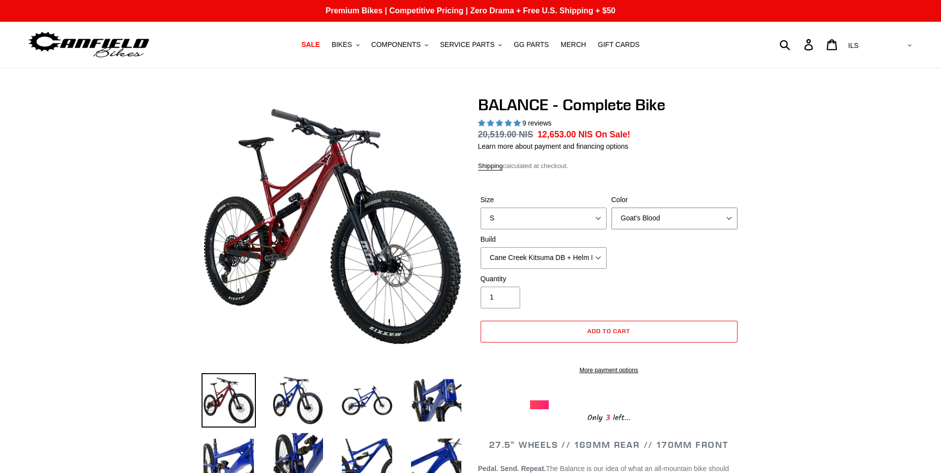
click at [728, 220] on select "Bomber Blue Goat's Blood Stealth Black" at bounding box center [675, 218] width 126 height 22
click at [730, 216] on select "Bomber Blue Goat's Blood Stealth Black" at bounding box center [675, 218] width 126 height 22
drag, startPoint x: 729, startPoint y: 213, endPoint x: 714, endPoint y: 228, distance: 21.3
click at [730, 214] on select "Bomber Blue Goat's Blood Stealth Black" at bounding box center [675, 218] width 126 height 22
select select "Stealth Black"
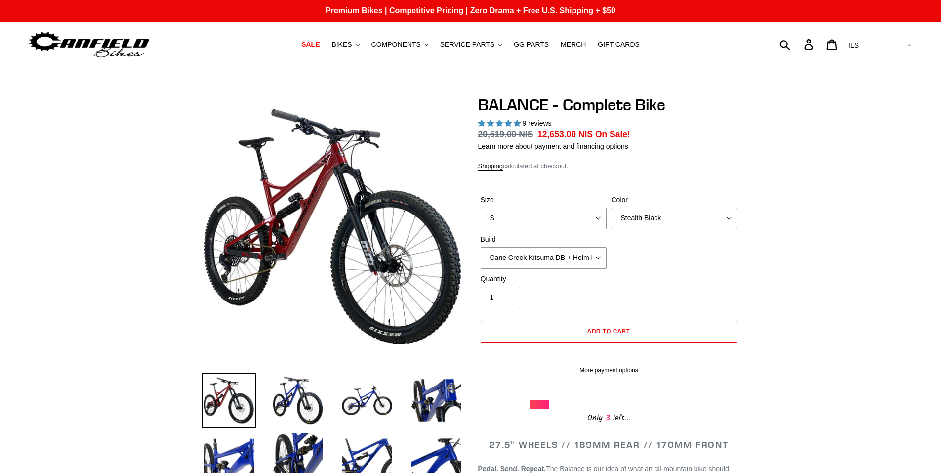
click at [612, 207] on select "Bomber Blue Goat's Blood Stealth Black" at bounding box center [675, 218] width 126 height 22
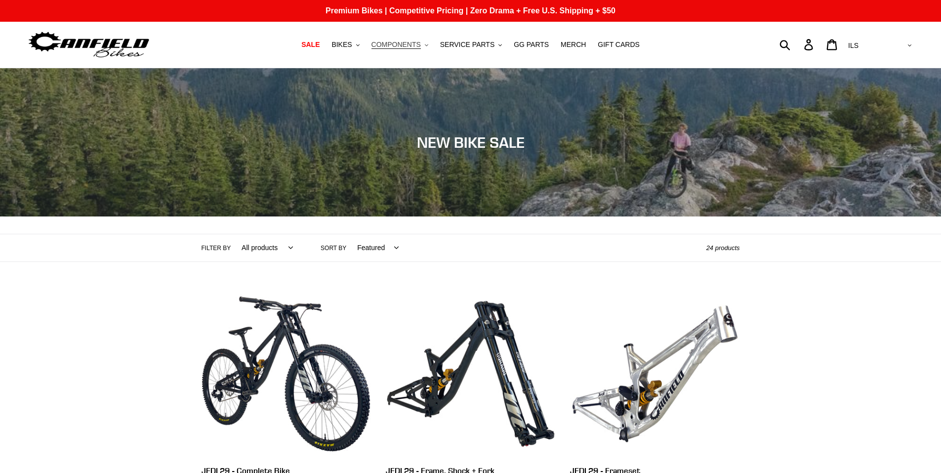
click at [399, 45] on span "COMPONENTS" at bounding box center [395, 45] width 49 height 8
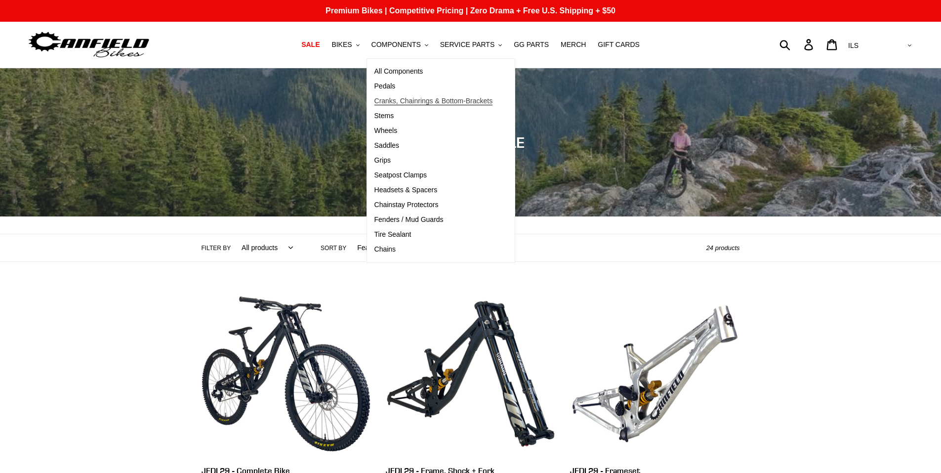
click at [420, 97] on span "Cranks, Chainrings & Bottom-Brackets" at bounding box center [433, 101] width 119 height 8
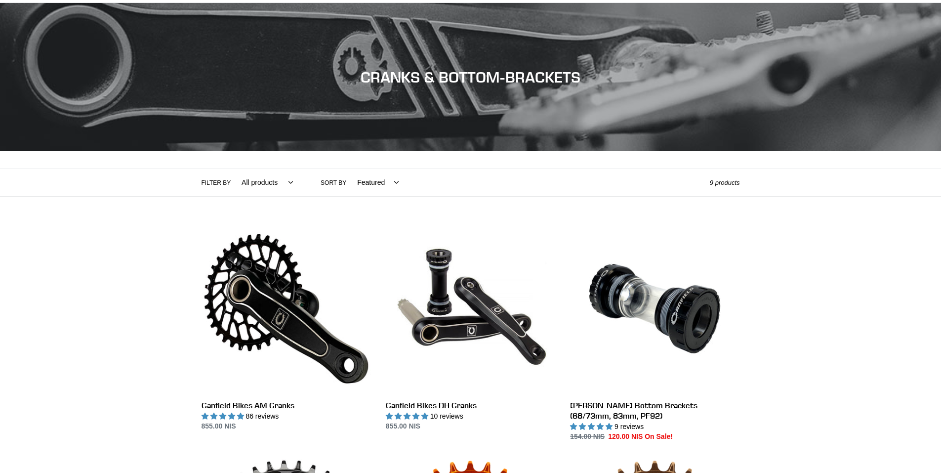
scroll to position [198, 0]
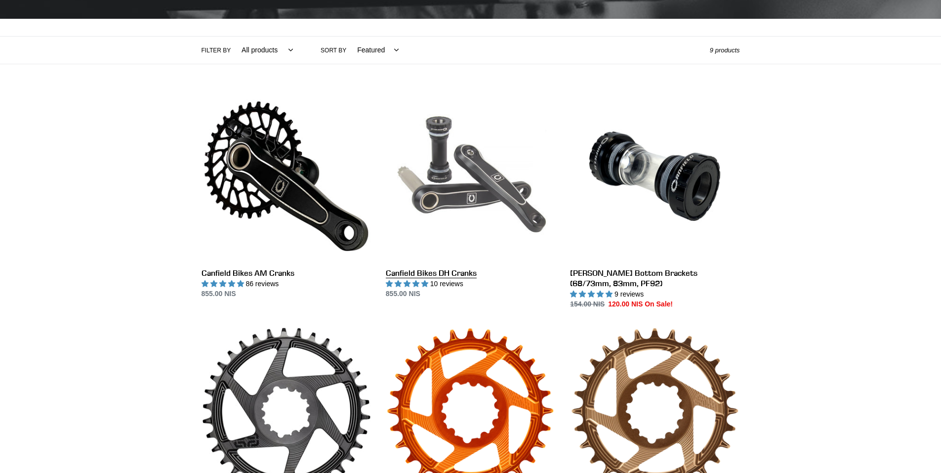
click at [454, 273] on link "Canfield Bikes DH Cranks" at bounding box center [470, 195] width 169 height 208
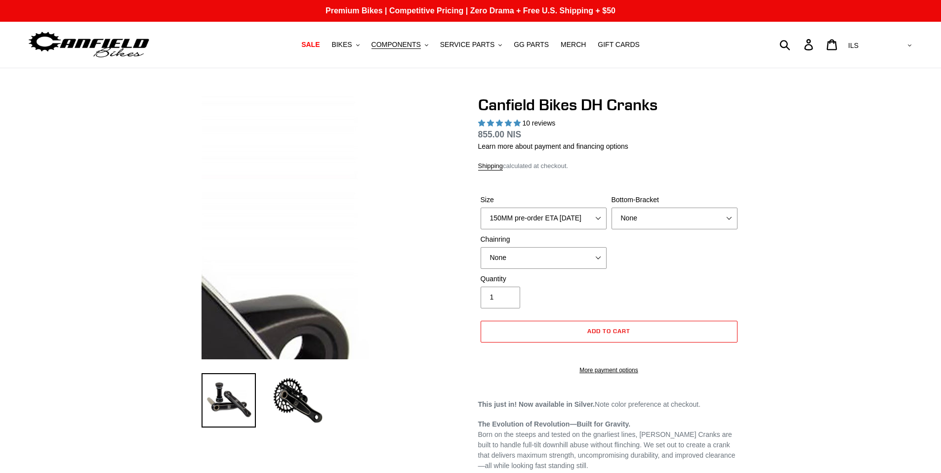
select select "highest-rating"
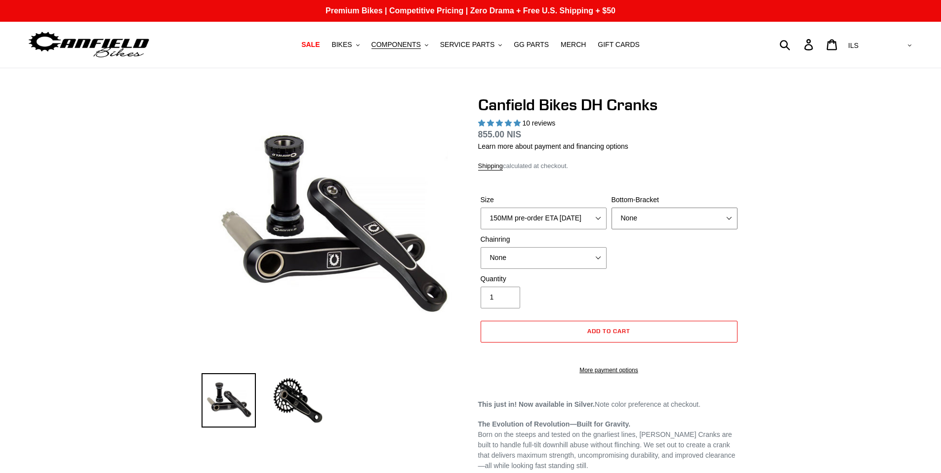
click at [728, 214] on select "None BSA Threaded 83mm" at bounding box center [675, 218] width 126 height 22
click at [612, 207] on select "None BSA Threaded 83mm" at bounding box center [675, 218] width 126 height 22
click at [727, 215] on select "None BSA Threaded 83mm" at bounding box center [675, 218] width 126 height 22
select select "None"
click at [612, 207] on select "None BSA Threaded 83mm" at bounding box center [675, 218] width 126 height 22
